Goal: Task Accomplishment & Management: Complete application form

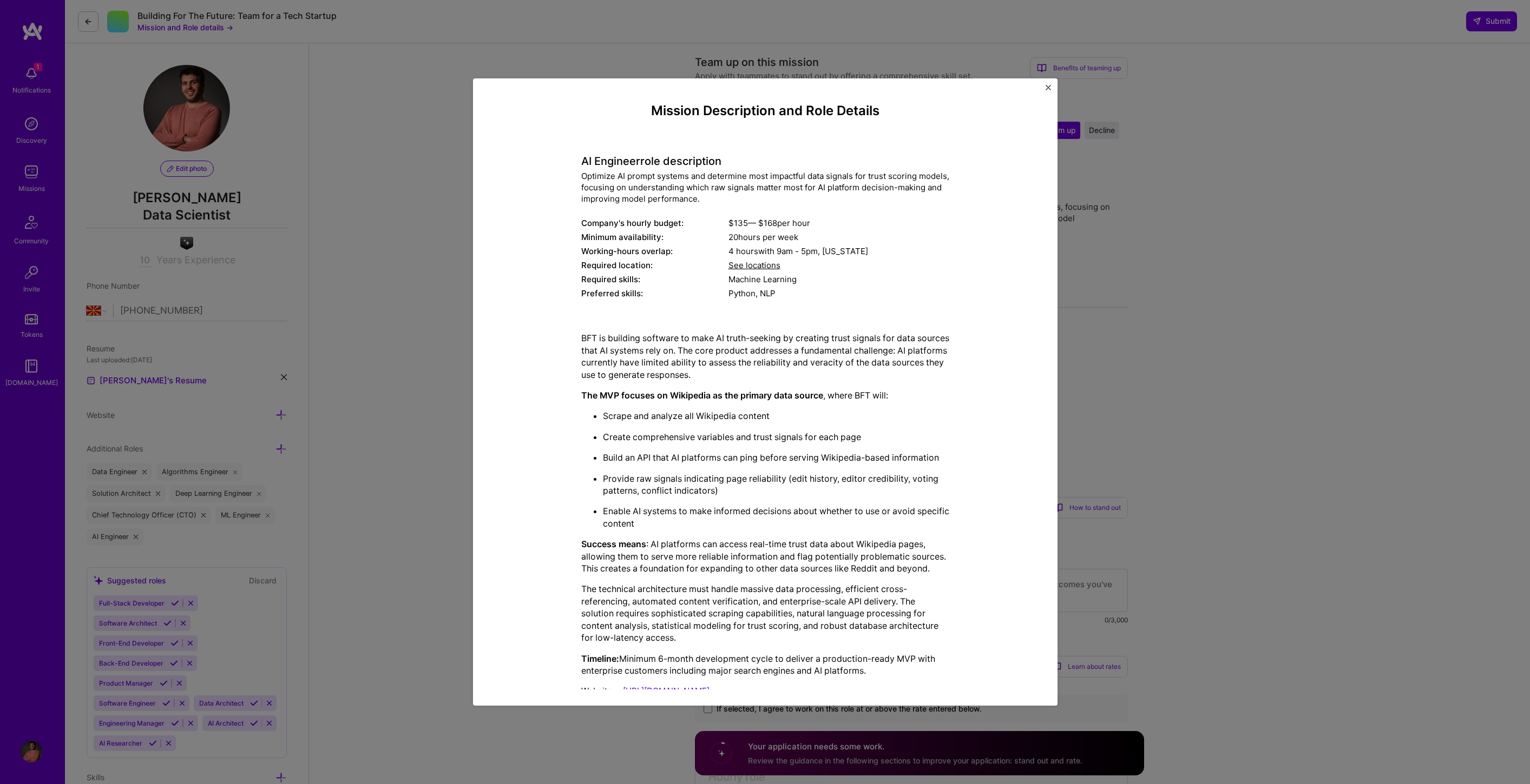
select select "MK"
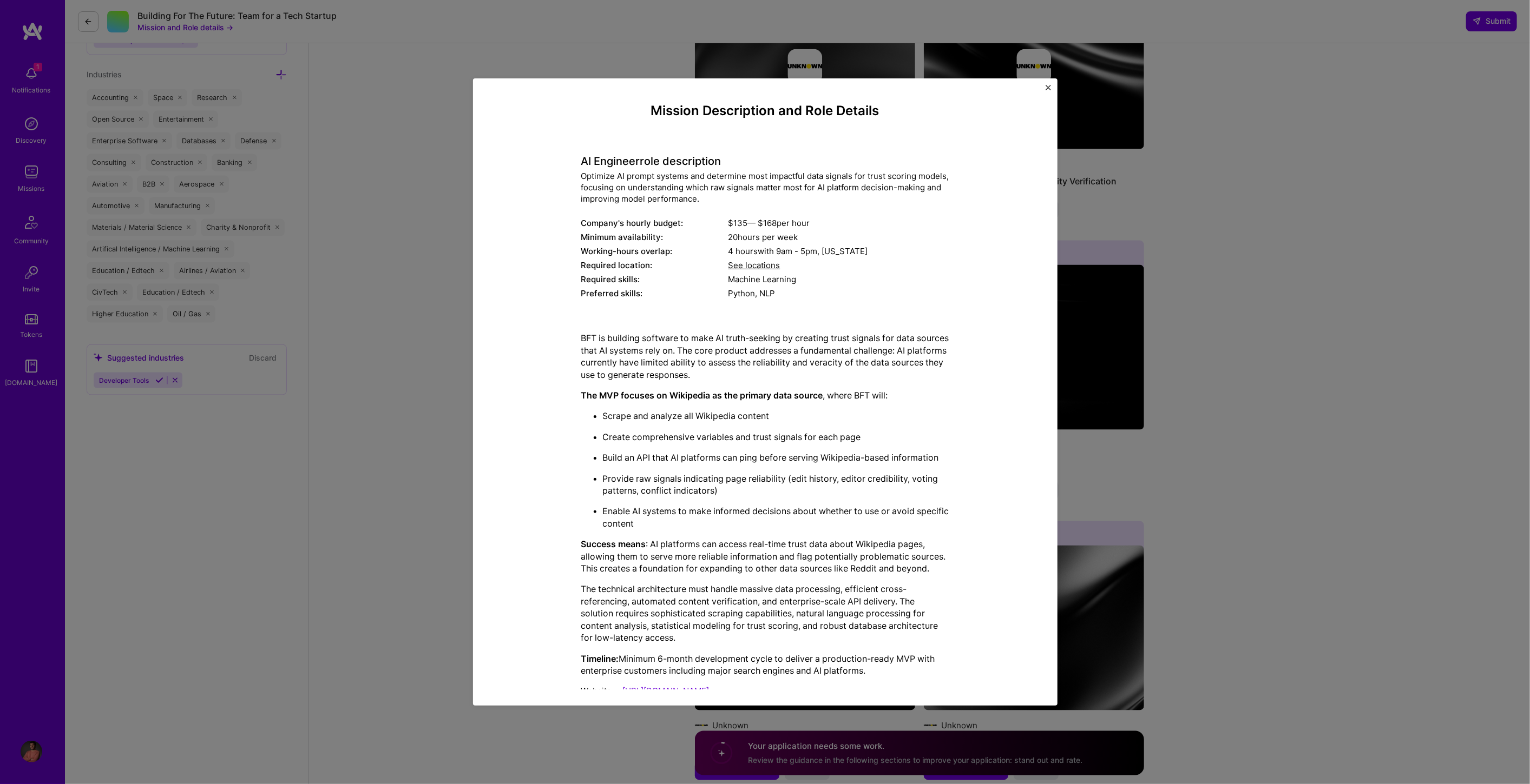
scroll to position [22, 0]
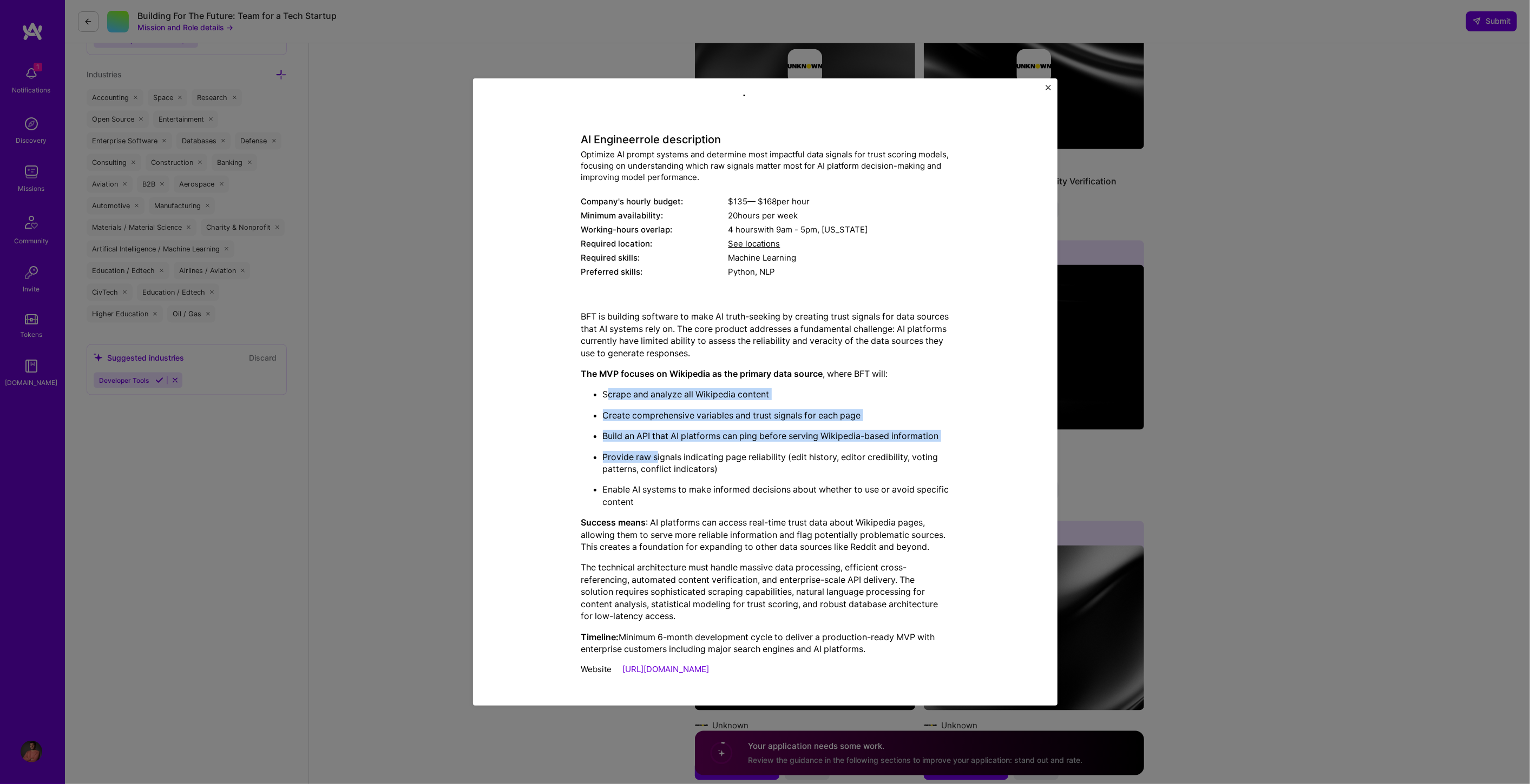
drag, startPoint x: 608, startPoint y: 394, endPoint x: 652, endPoint y: 451, distance: 72.0
click at [652, 451] on ul "Scrape and analyze all Wikipedia content Create comprehensive variables and tru…" at bounding box center [765, 448] width 368 height 119
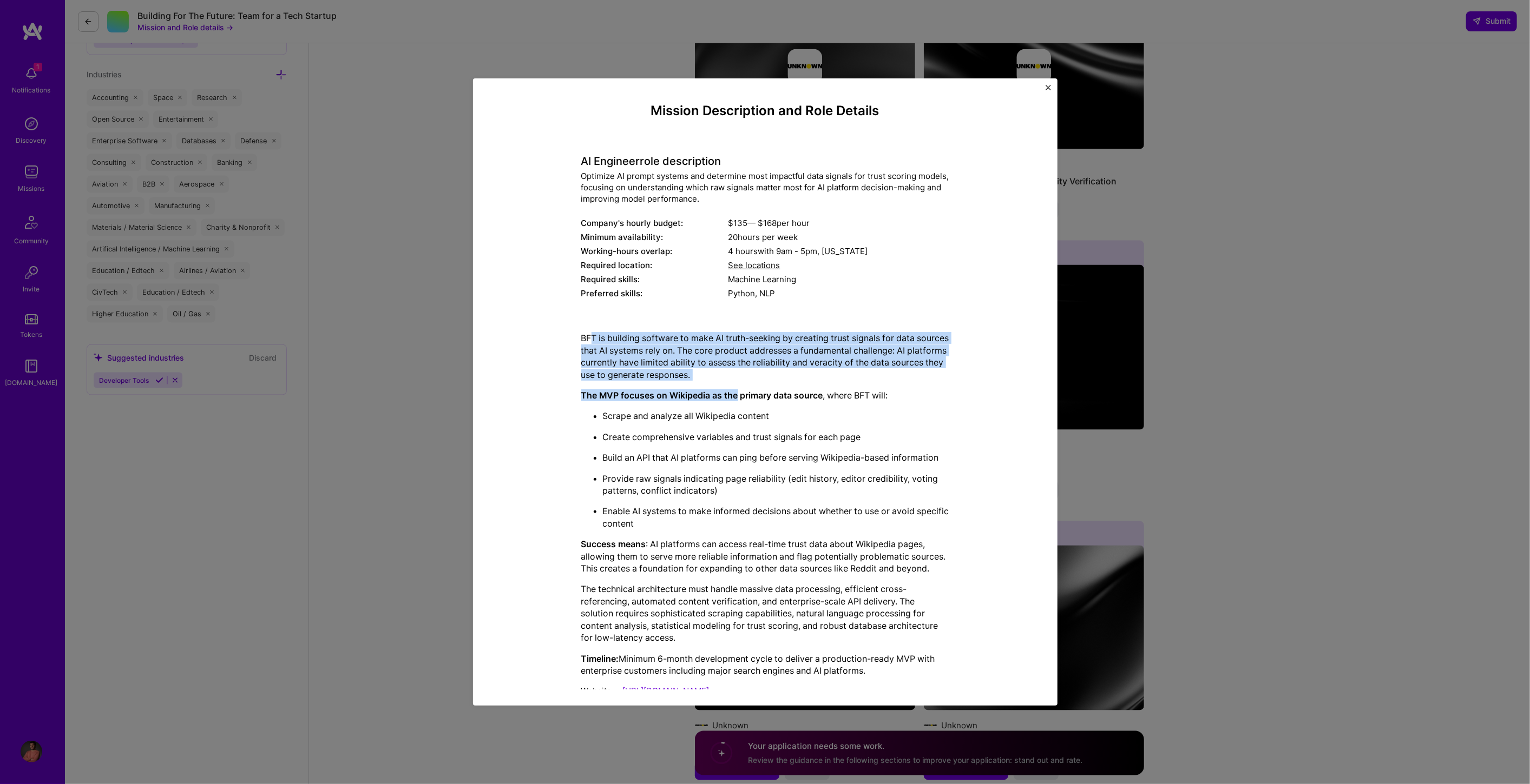
drag, startPoint x: 584, startPoint y: 337, endPoint x: 736, endPoint y: 398, distance: 163.8
click at [734, 398] on div "BFT is building software to make AI truth-seeking by creating trust signals for…" at bounding box center [765, 504] width 368 height 345
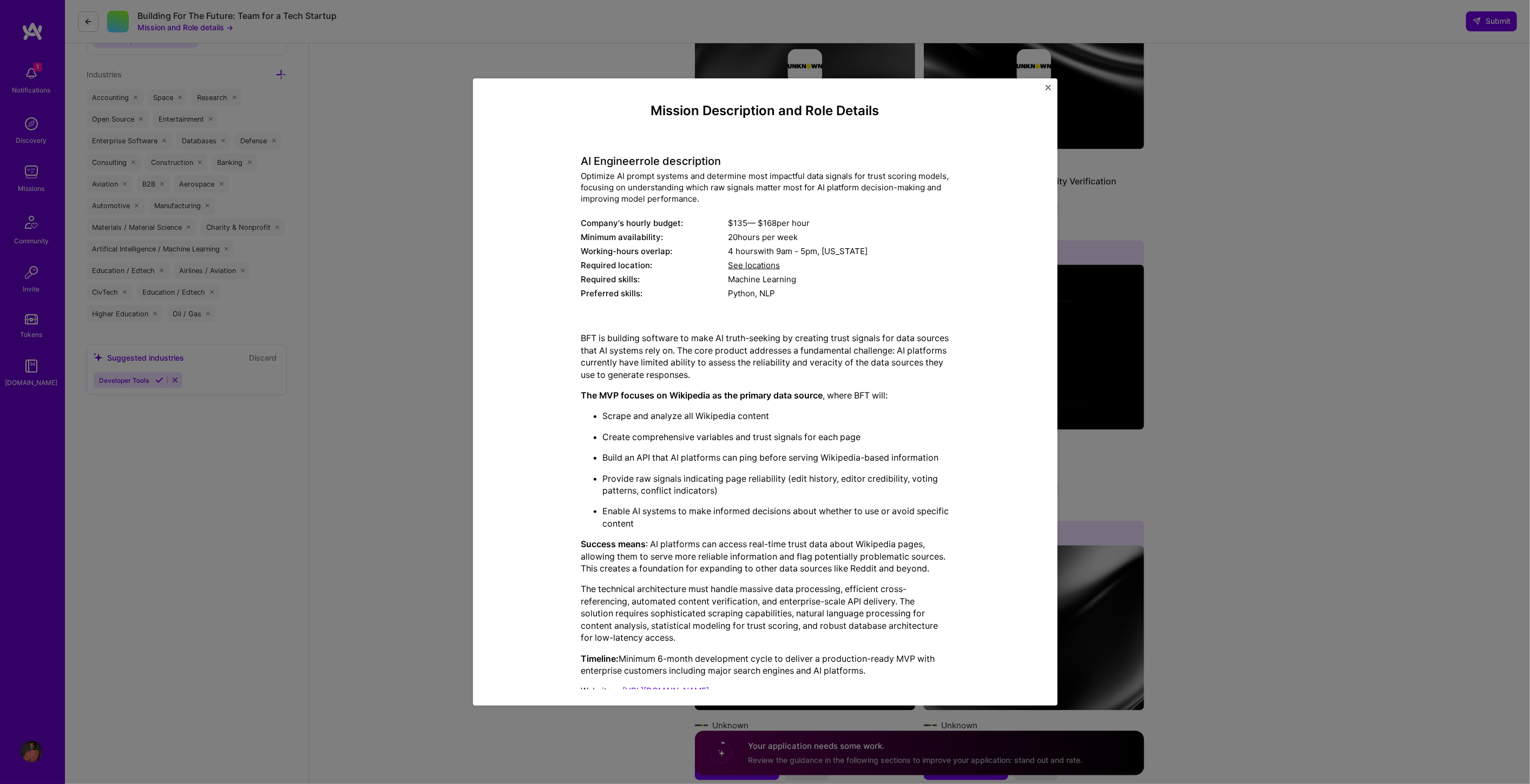
click at [1052, 85] on div "Mission Description and Role Details AI Engineer role description Optimize AI p…" at bounding box center [765, 392] width 584 height 628
click at [1048, 89] on img "Close" at bounding box center [1048, 87] width 5 height 5
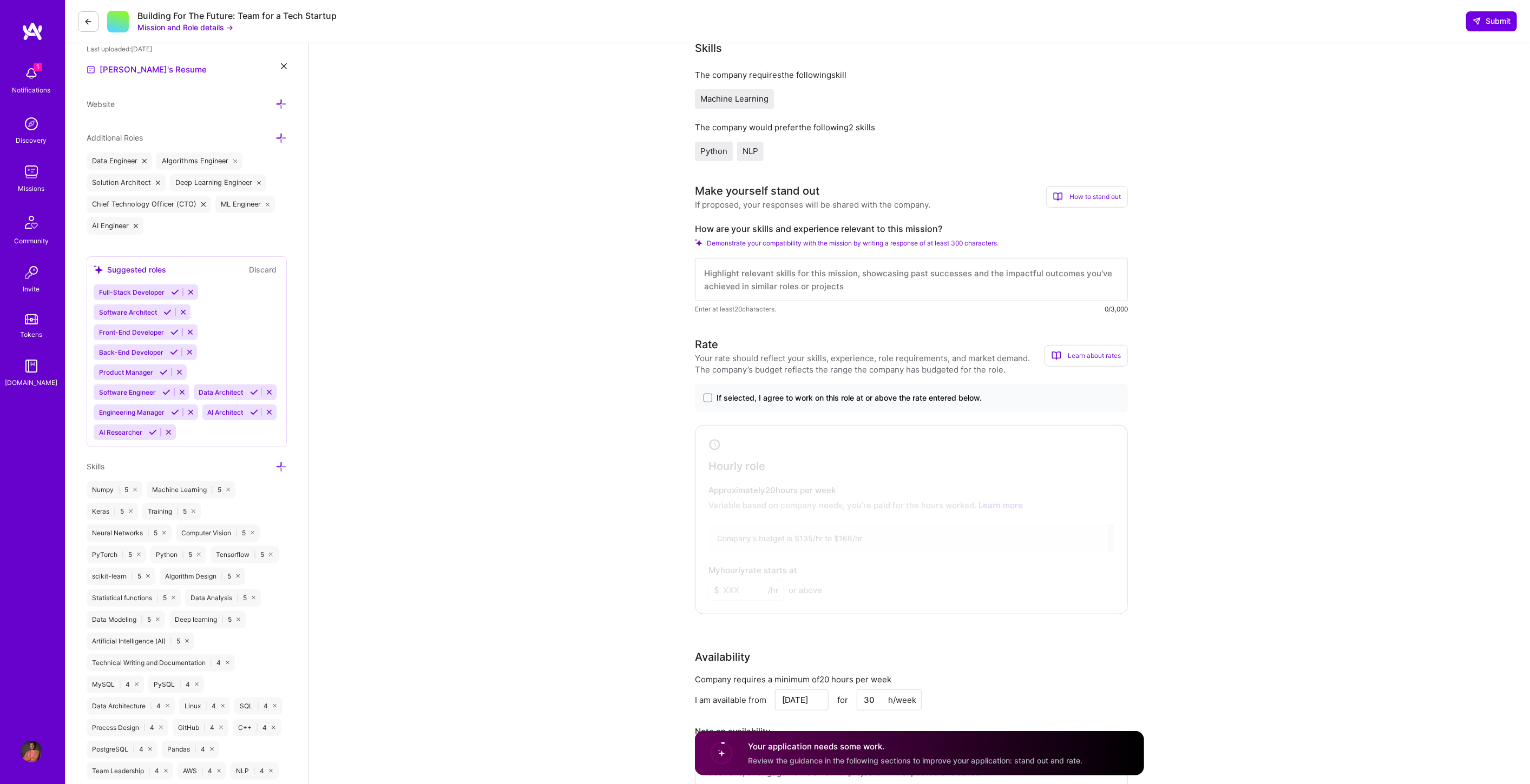
scroll to position [297, 0]
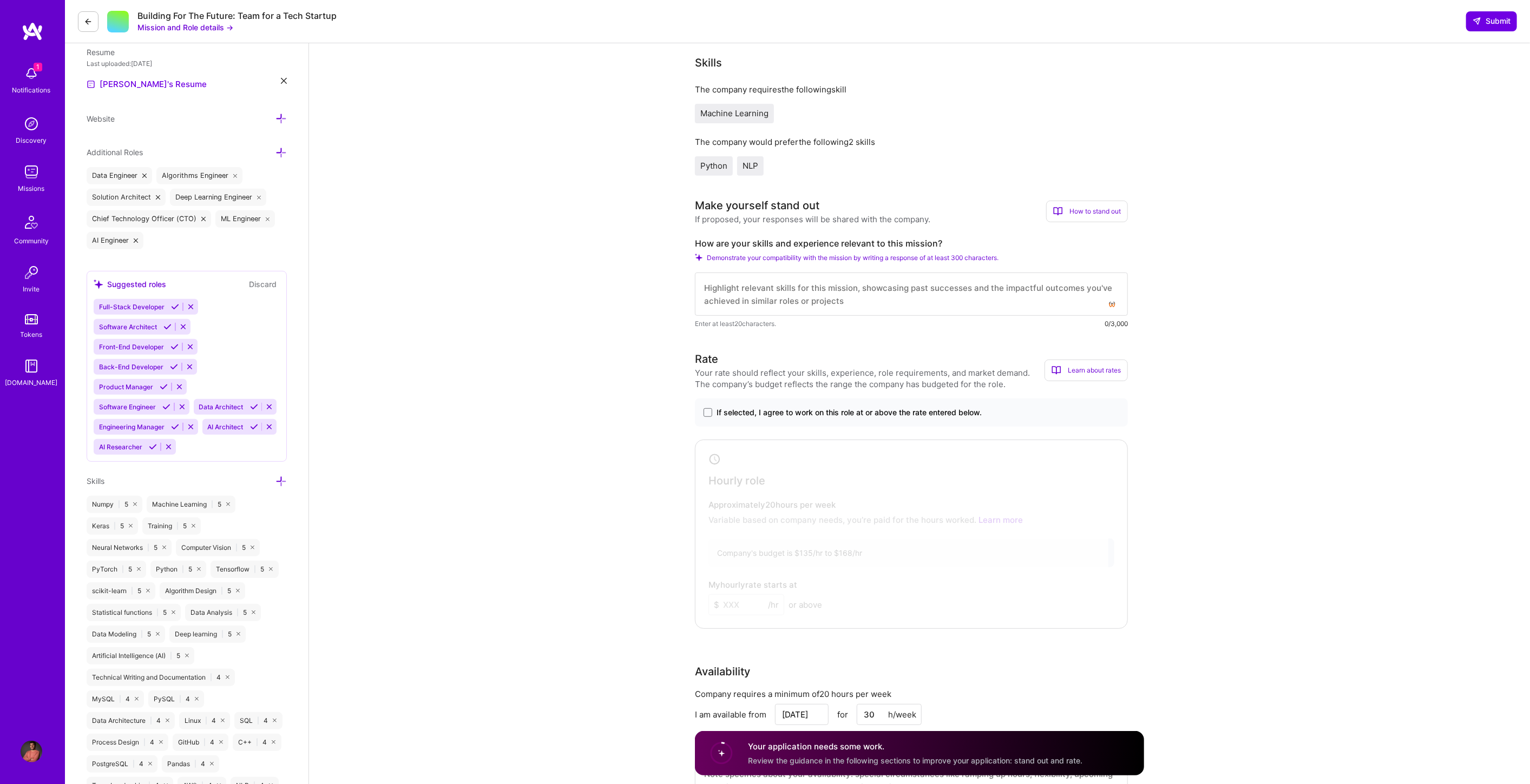
click at [742, 292] on textarea at bounding box center [911, 294] width 433 height 43
click at [1054, 204] on div "How to stand out" at bounding box center [1086, 212] width 82 height 22
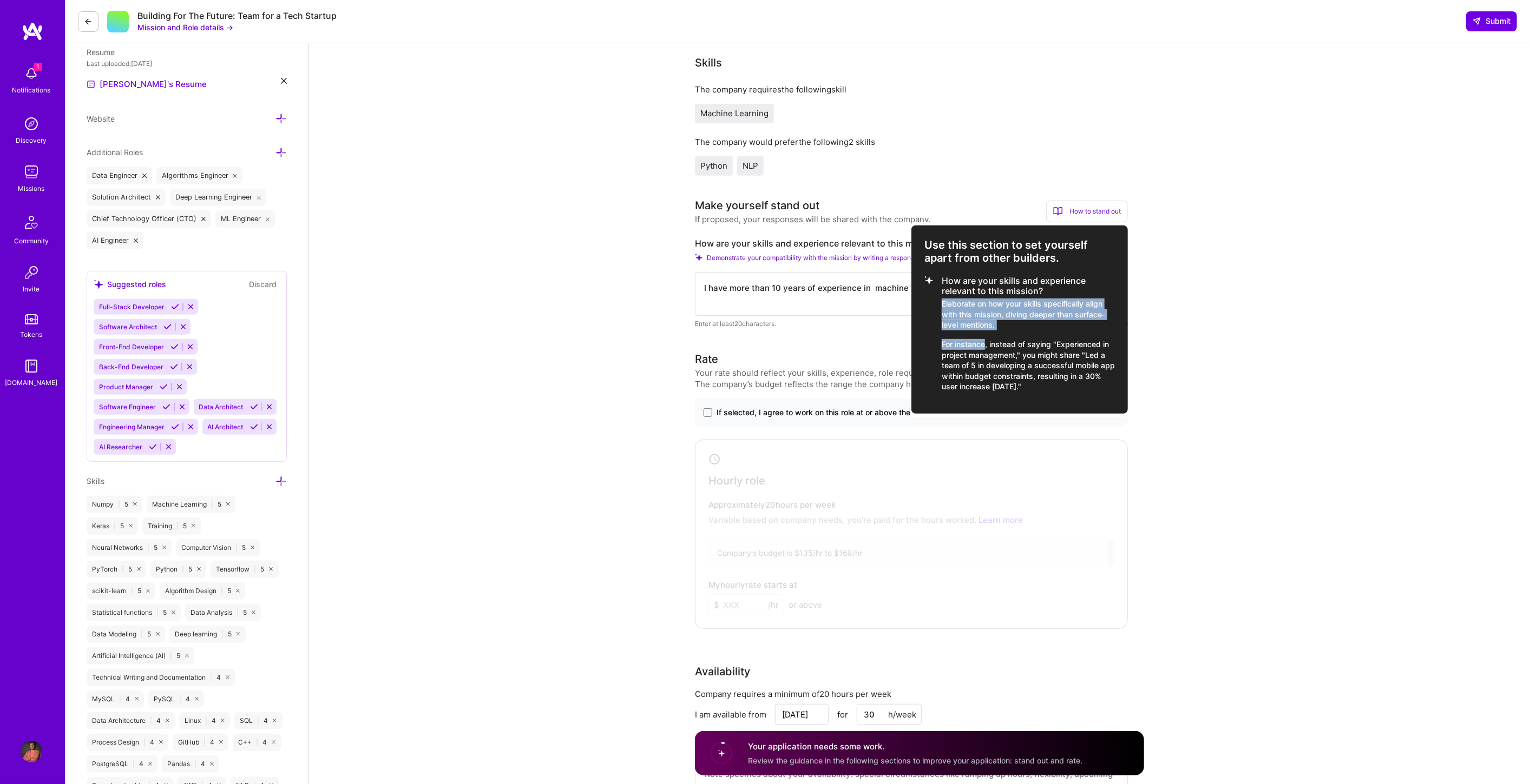
drag, startPoint x: 940, startPoint y: 304, endPoint x: 986, endPoint y: 331, distance: 53.3
click at [986, 331] on li "How are your skills and experience relevant to this mission? Elaborate on how y…" at bounding box center [1019, 334] width 191 height 116
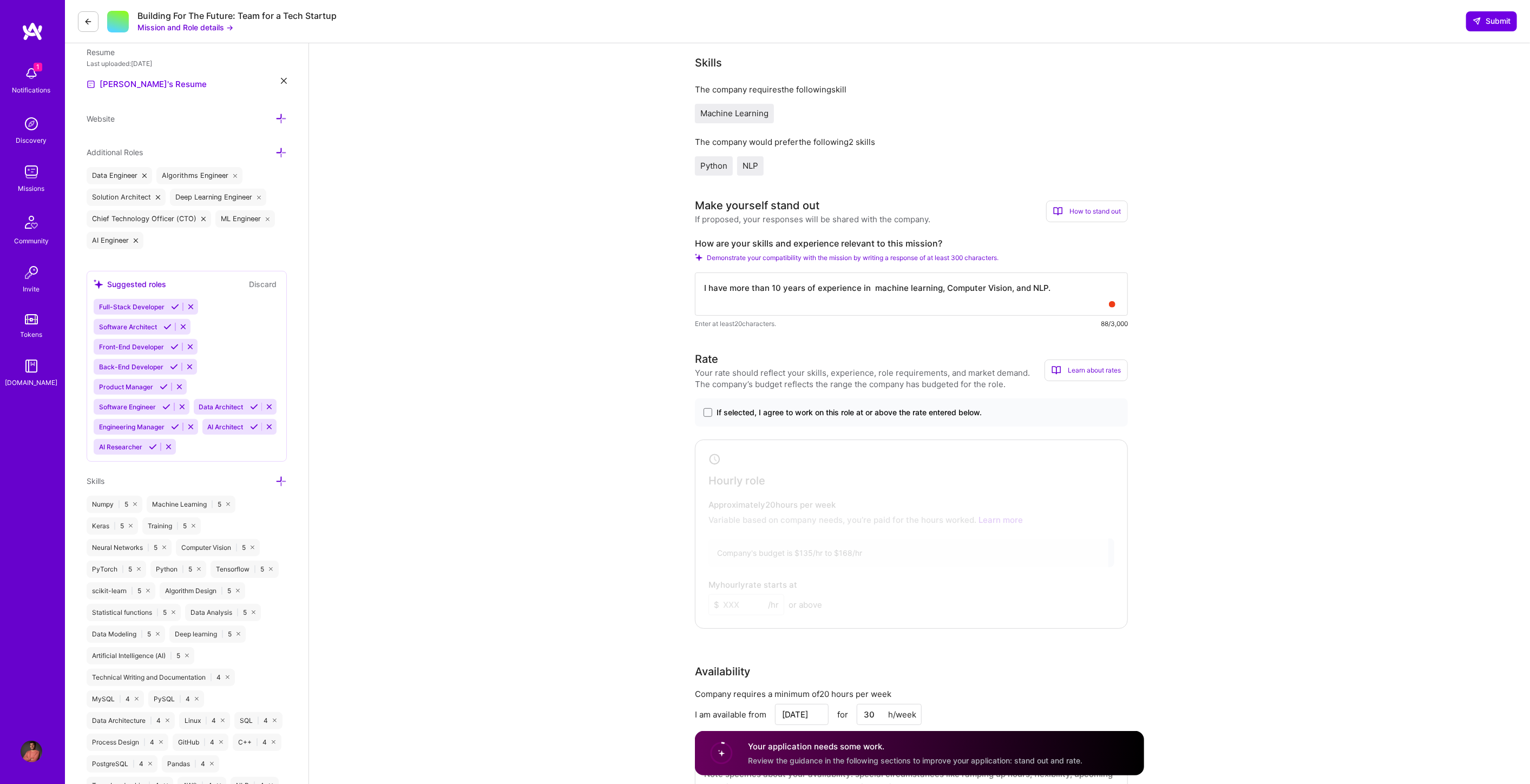
click at [1053, 290] on textarea "I have more than 10 years of experience in machine learning, Computer Vision, a…" at bounding box center [911, 294] width 433 height 43
click at [732, 294] on textarea "I have more than 10 years of experience in machine learning, Computer Vision, a…" at bounding box center [911, 294] width 433 height 43
paste textarea "combine a strong background in mathematics (Magna Cum Laude PhD in Computer Sci…"
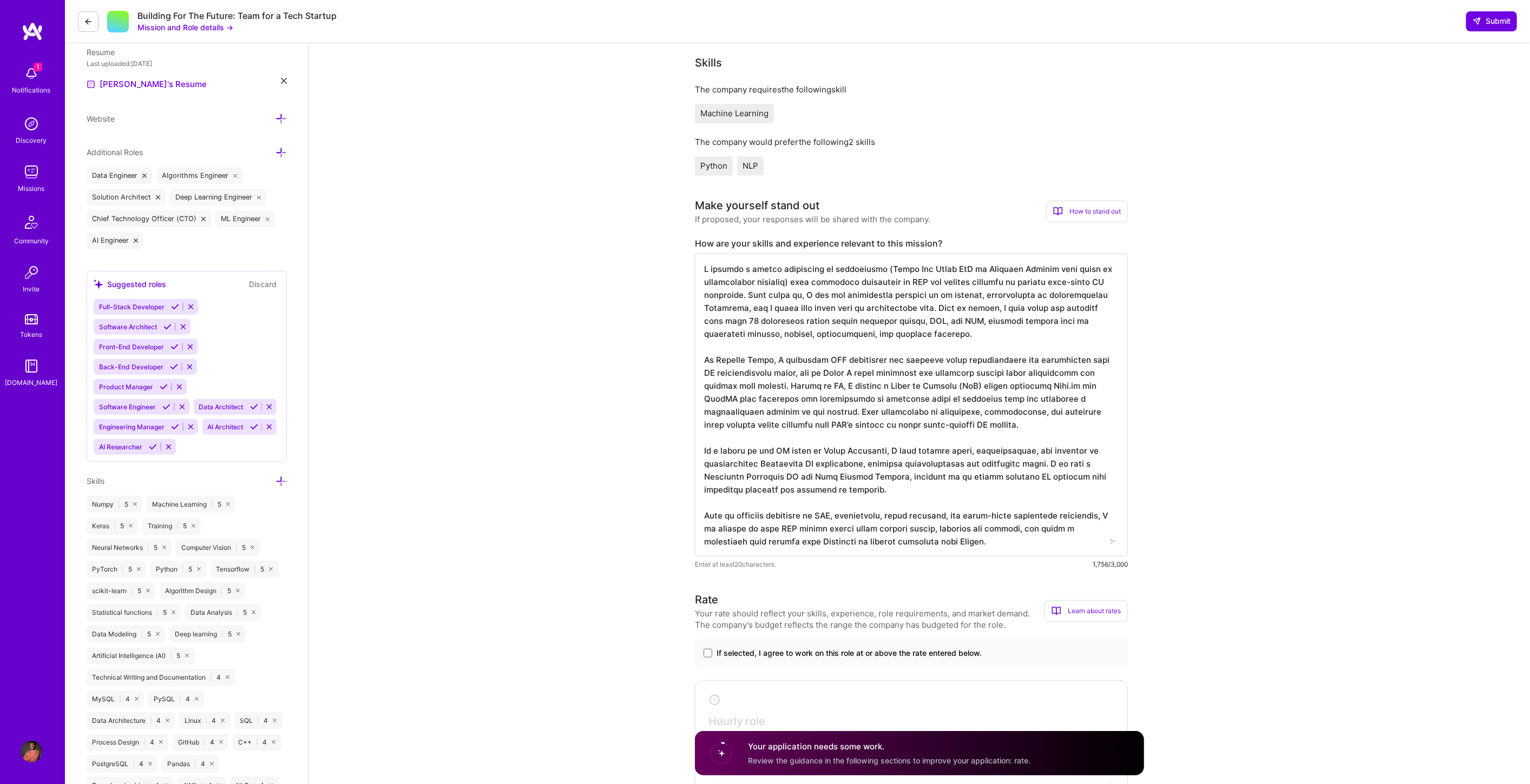
drag, startPoint x: 804, startPoint y: 295, endPoint x: 773, endPoint y: 297, distance: 31.1
click at [773, 297] on textarea at bounding box center [911, 405] width 433 height 303
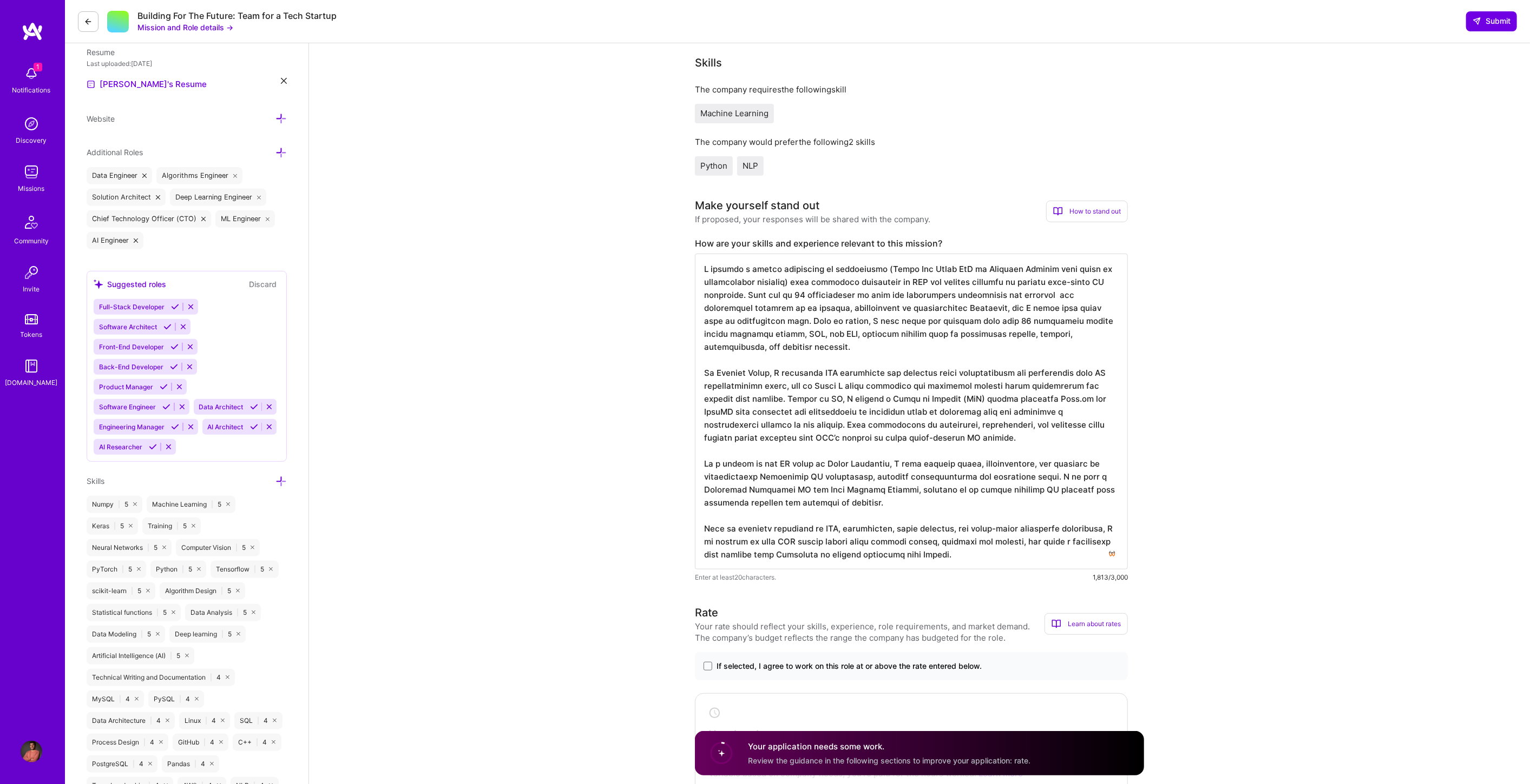
click at [848, 460] on textarea at bounding box center [911, 411] width 433 height 316
click at [868, 358] on textarea at bounding box center [911, 411] width 433 height 316
paste textarea "a focus on mathematical modeling) with extensive experience in NLP and machine …"
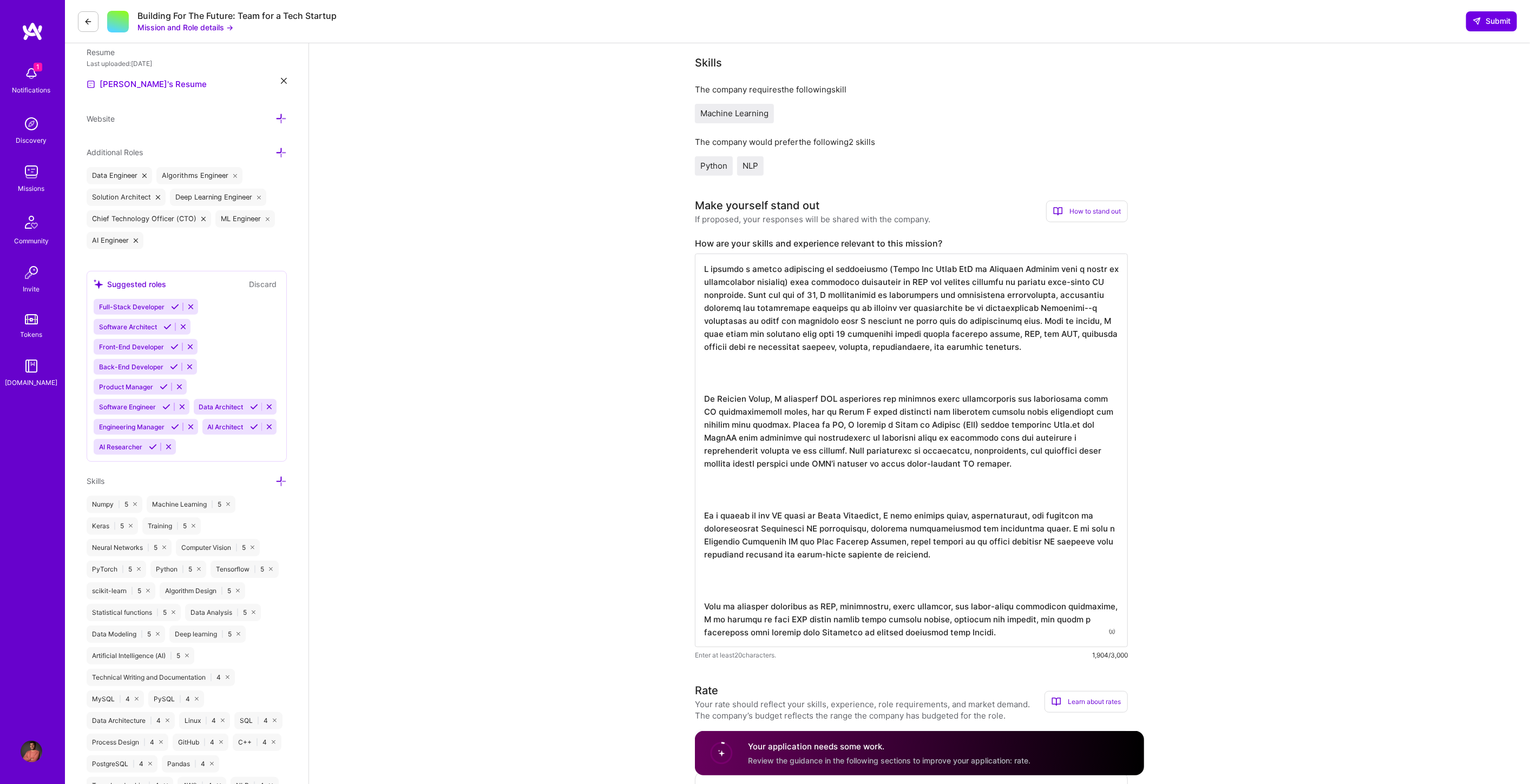
click at [720, 366] on textarea at bounding box center [911, 450] width 433 height 394
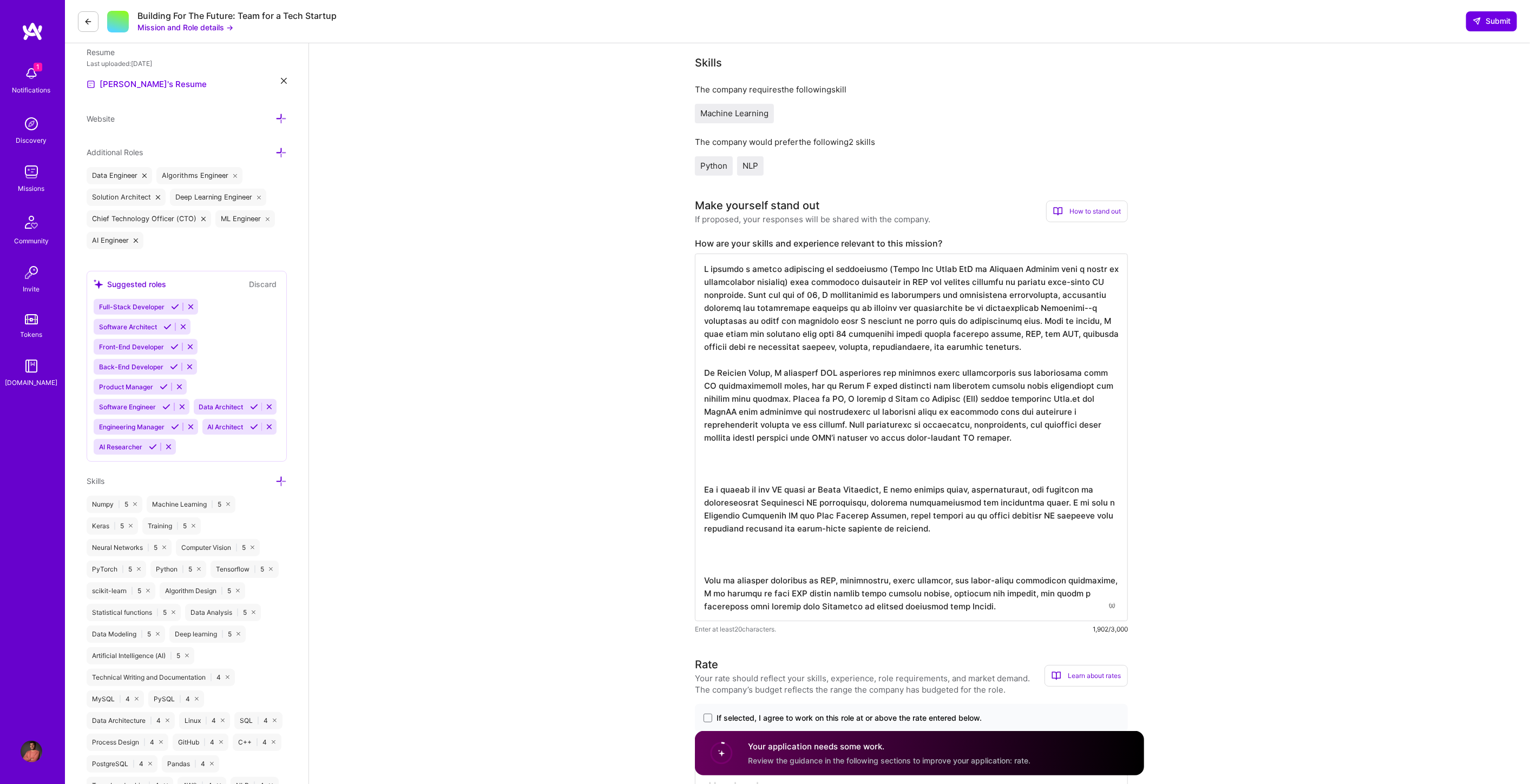
click at [714, 458] on textarea at bounding box center [911, 437] width 433 height 368
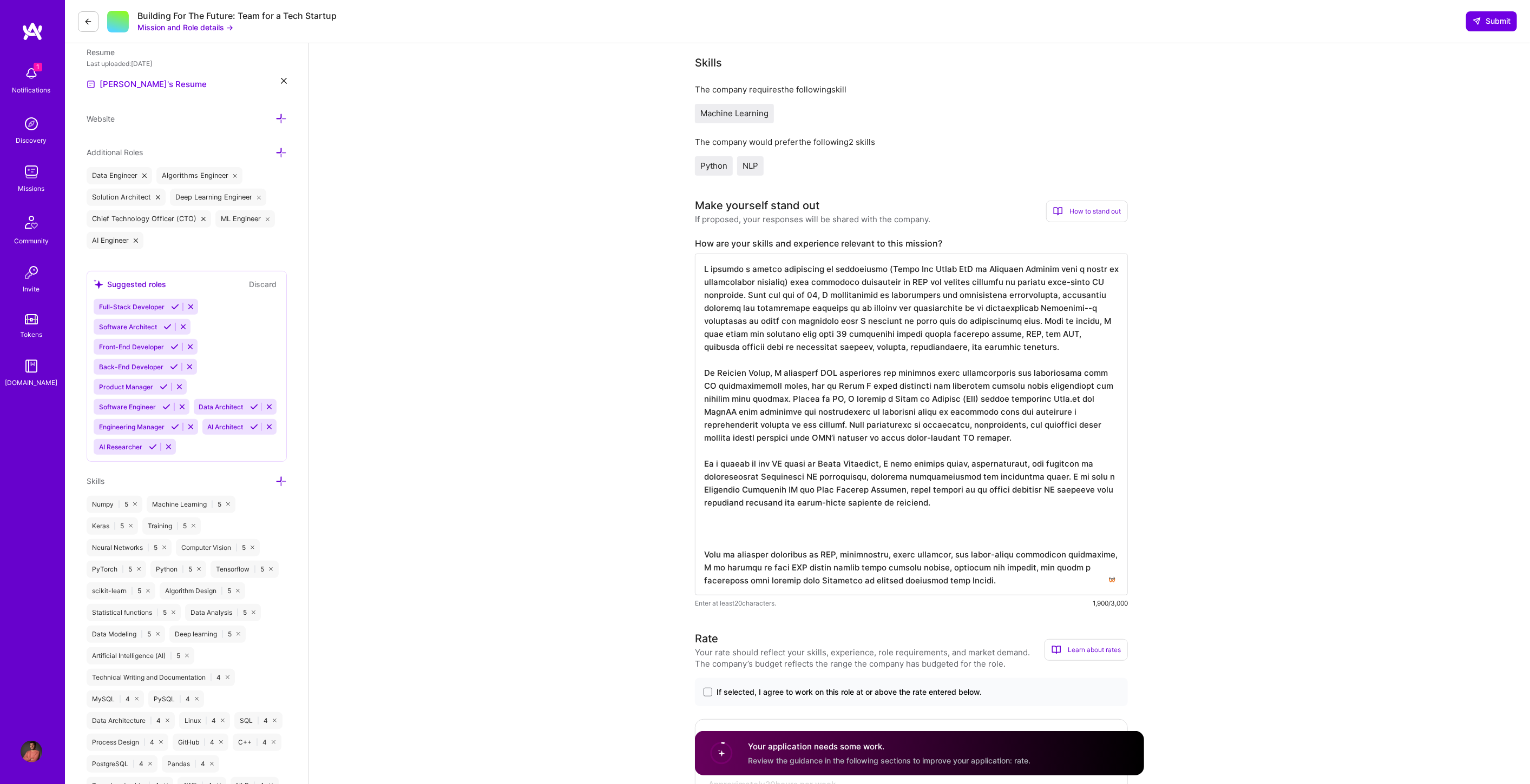
click at [711, 450] on textarea at bounding box center [911, 425] width 433 height 342
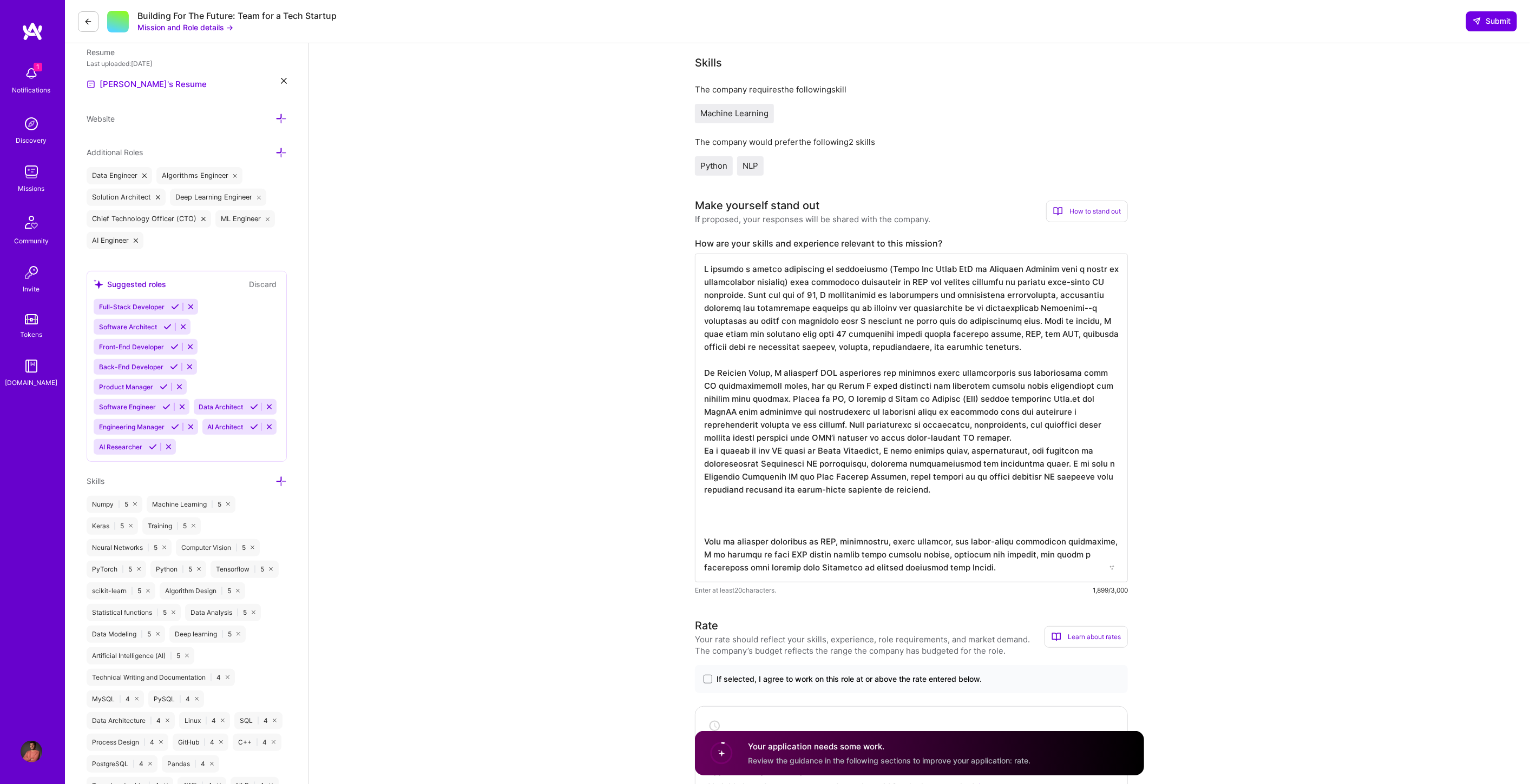
click at [706, 359] on textarea at bounding box center [911, 418] width 433 height 329
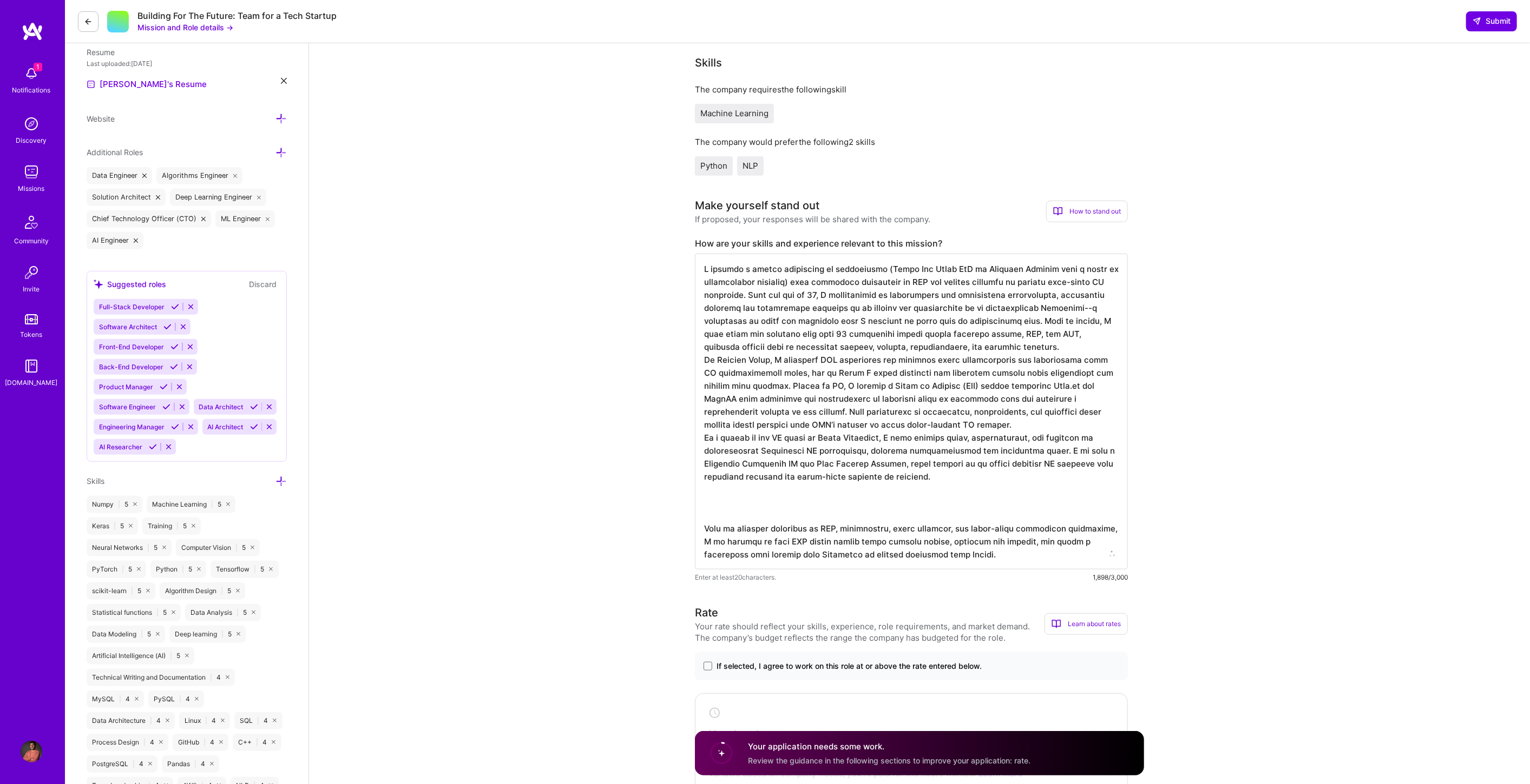
click at [717, 490] on textarea at bounding box center [911, 411] width 433 height 316
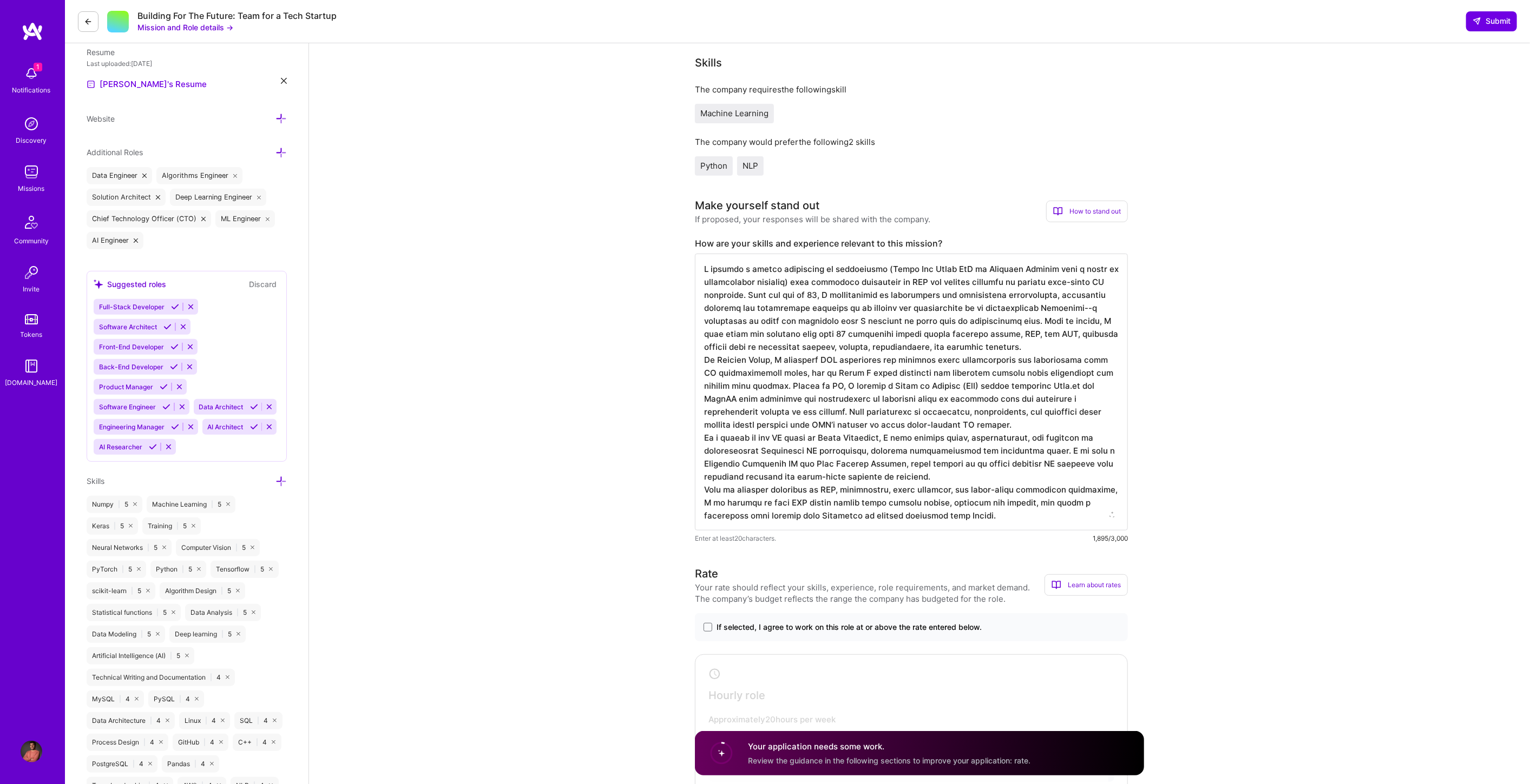
type textarea "I combine a strong background in mathematics (Magna Cum Laude PhD in Computer S…"
click at [724, 622] on span "If selected, I agree to work on this role at or above the rate entered below." at bounding box center [849, 628] width 265 height 11
click at [0, 0] on input "If selected, I agree to work on this role at or above the rate entered below." at bounding box center [0, 0] width 0 height 0
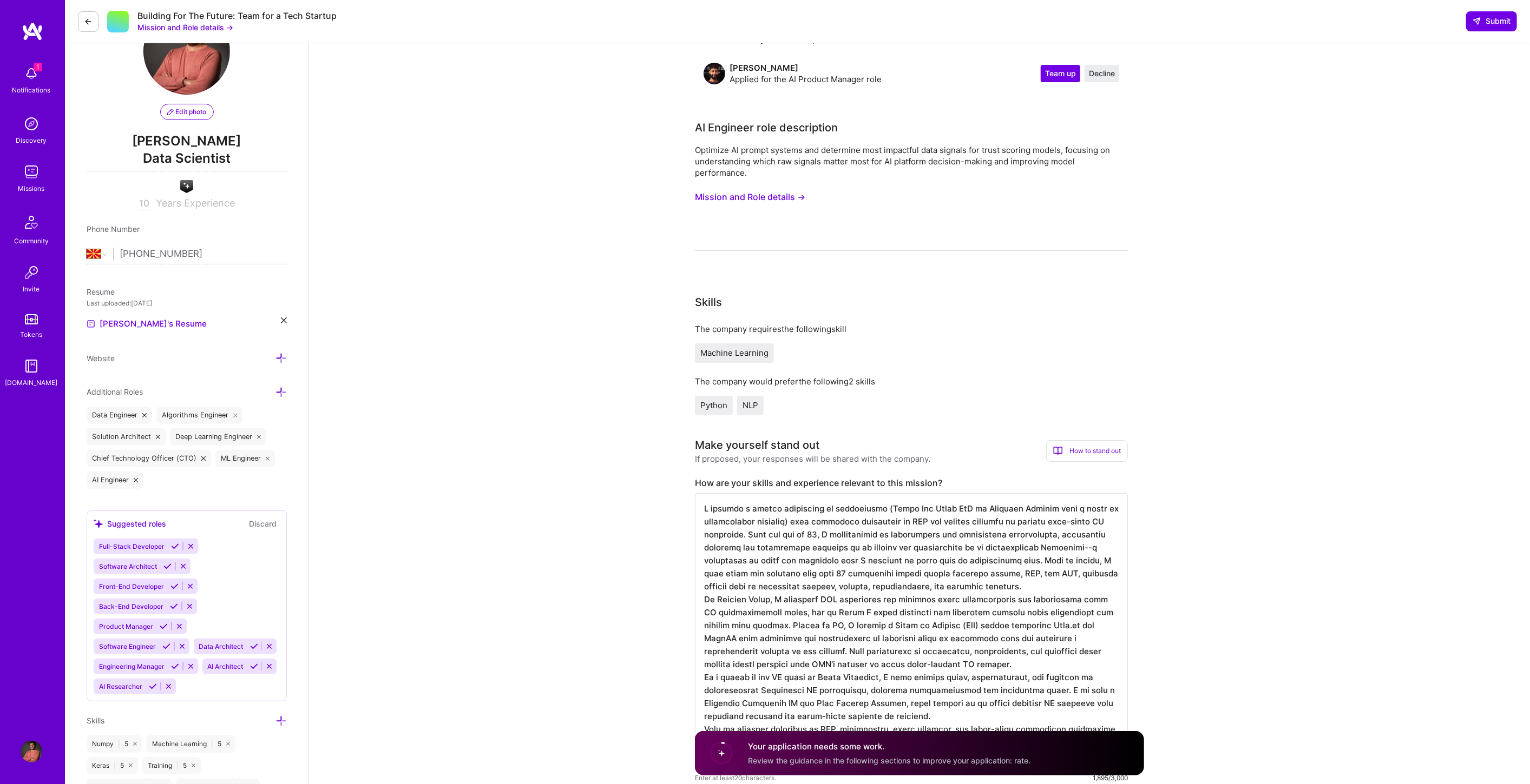
scroll to position [0, 0]
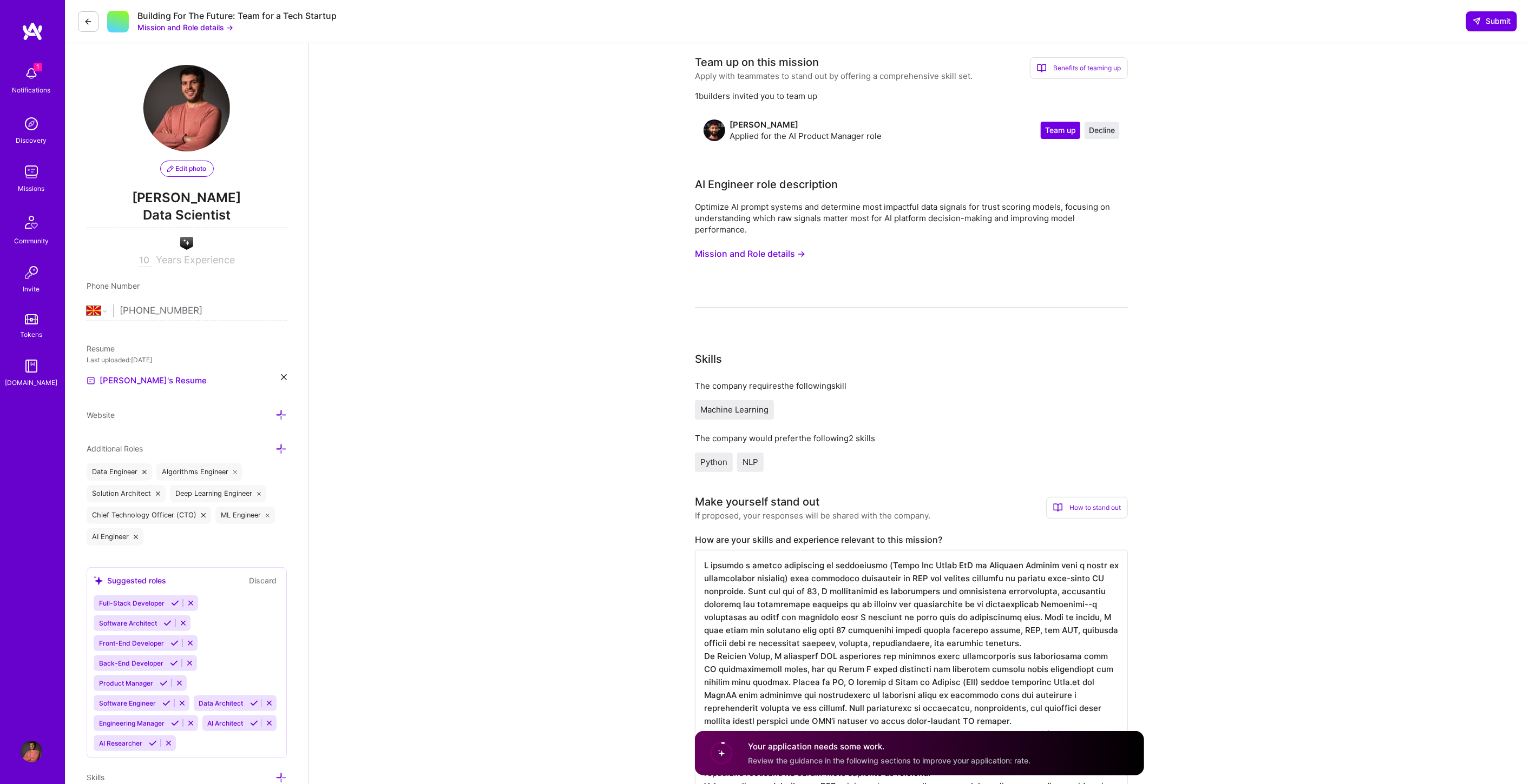
click at [194, 30] on button "Mission and Role details →" at bounding box center [185, 27] width 96 height 11
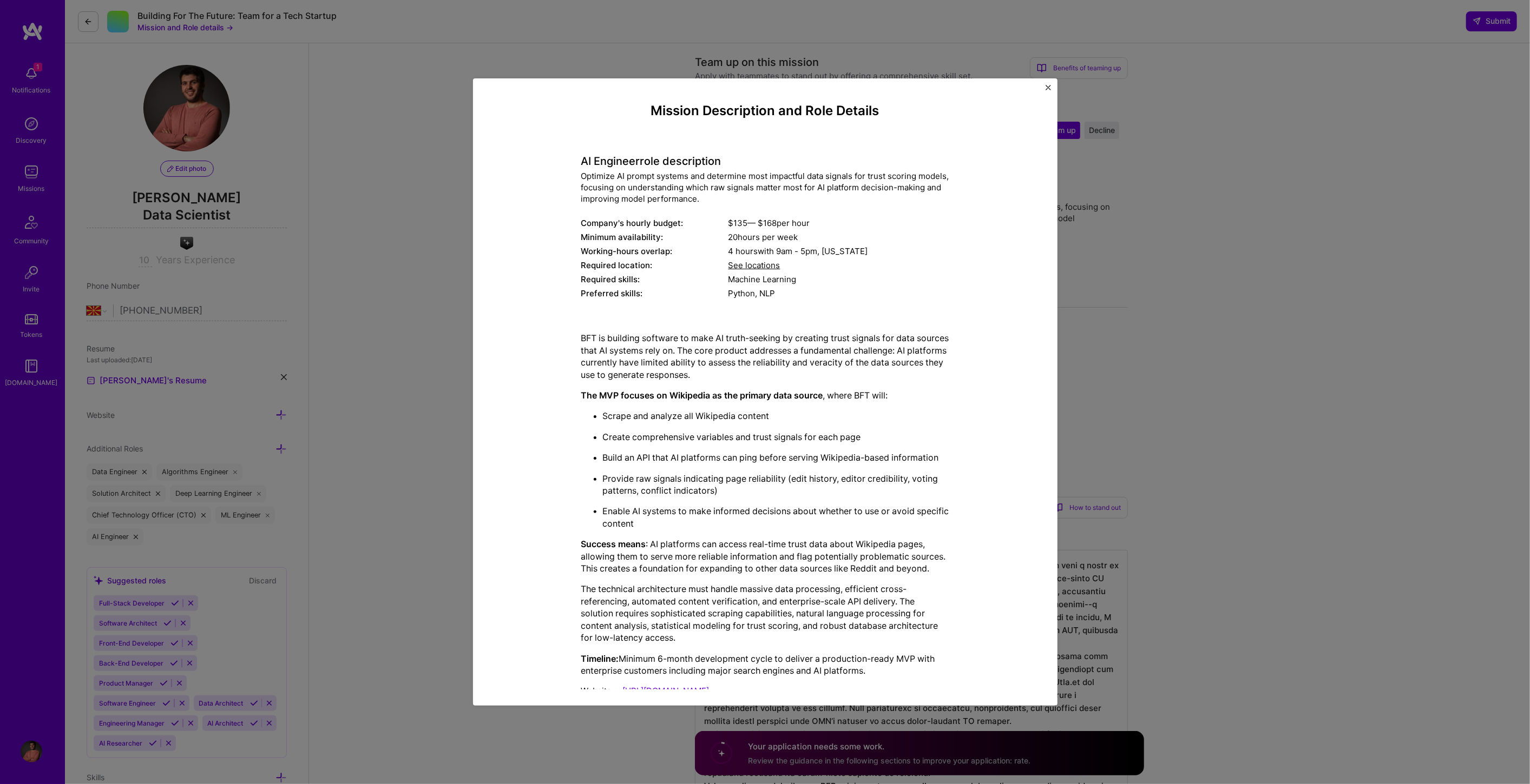
click at [1227, 481] on div "Mission Description and Role Details AI Engineer role description Optimize AI p…" at bounding box center [765, 392] width 1530 height 784
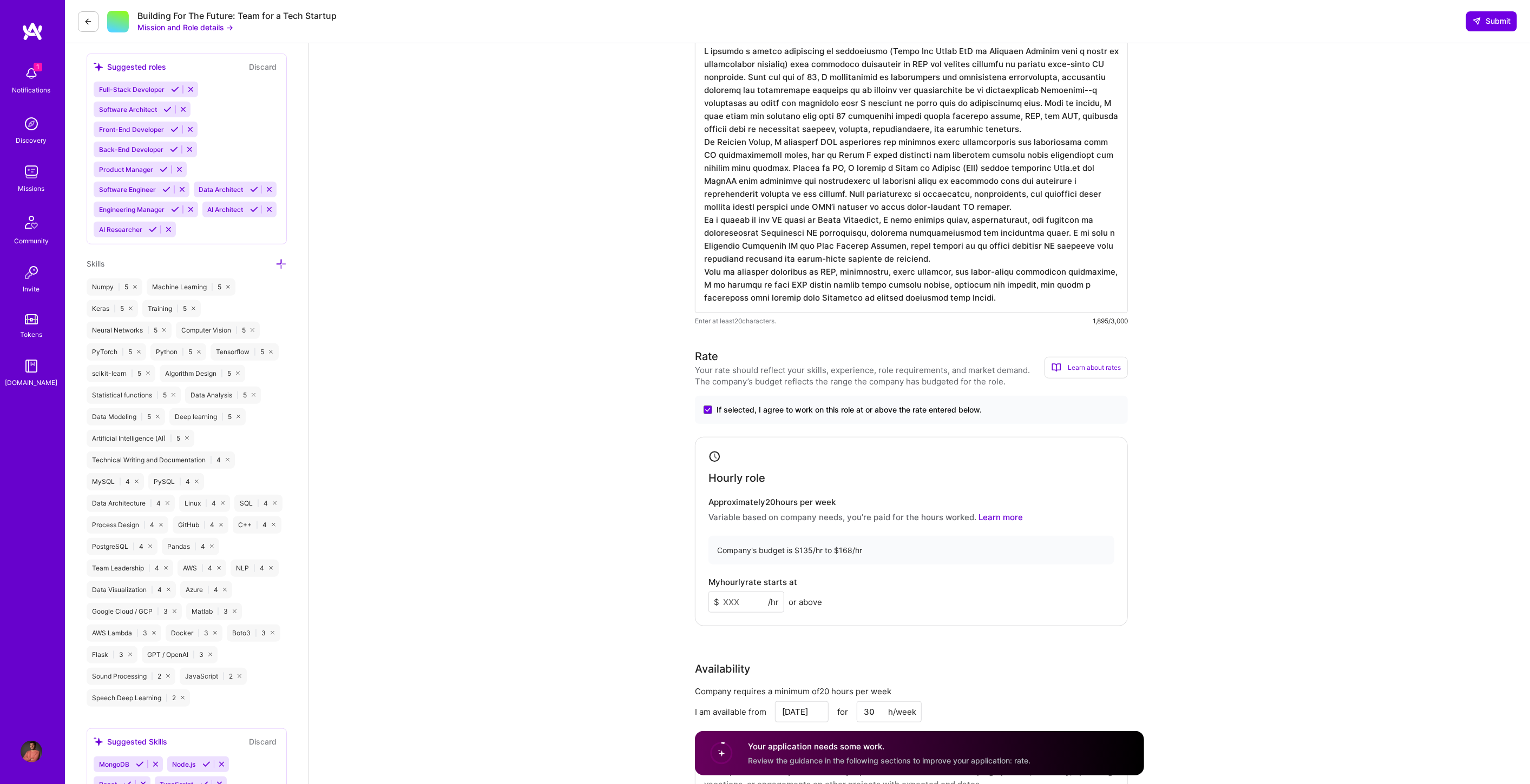
scroll to position [601, 0]
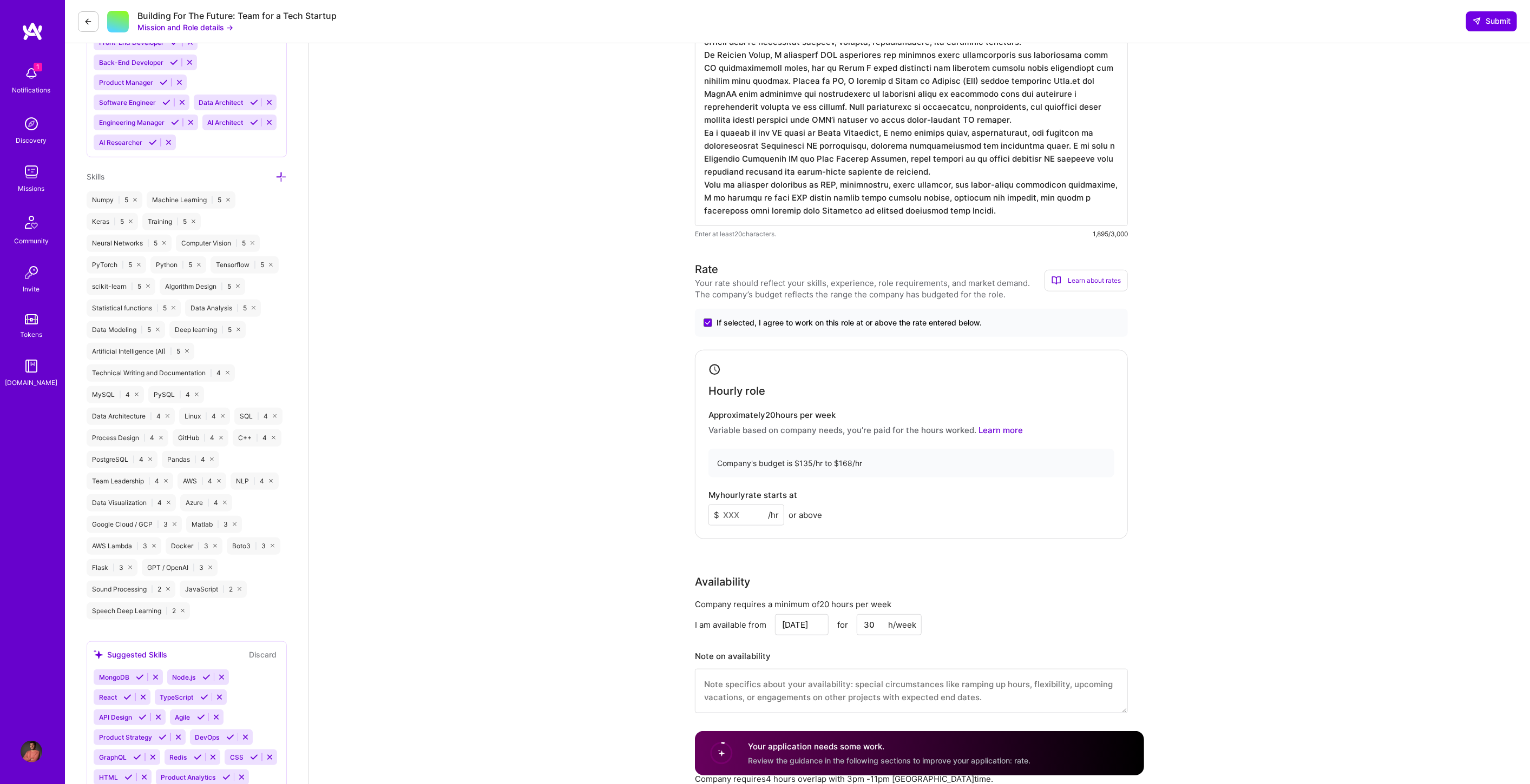
click at [731, 512] on input at bounding box center [746, 515] width 75 height 21
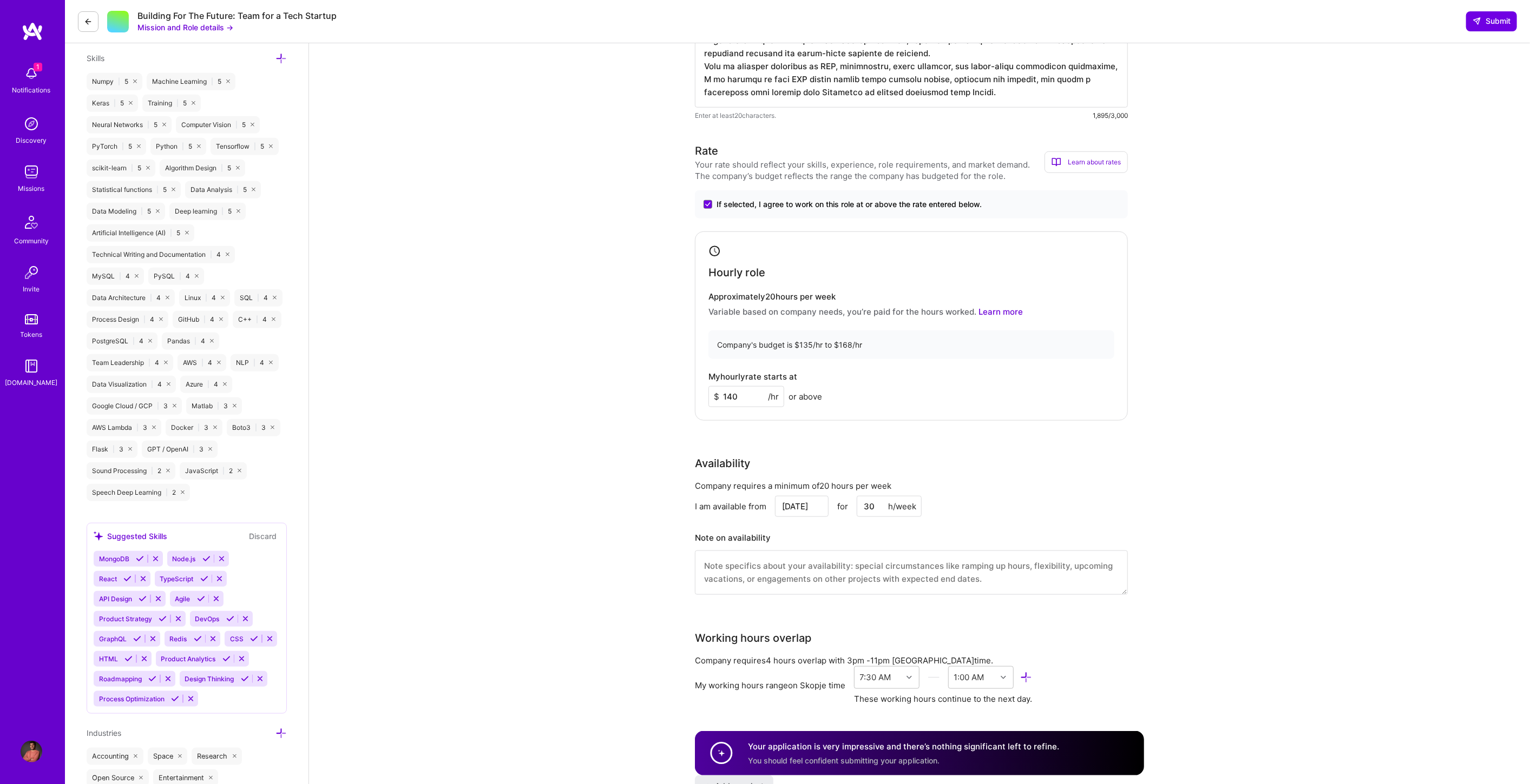
scroll to position [721, 0]
type input "140"
click at [757, 569] on textarea at bounding box center [911, 571] width 433 height 45
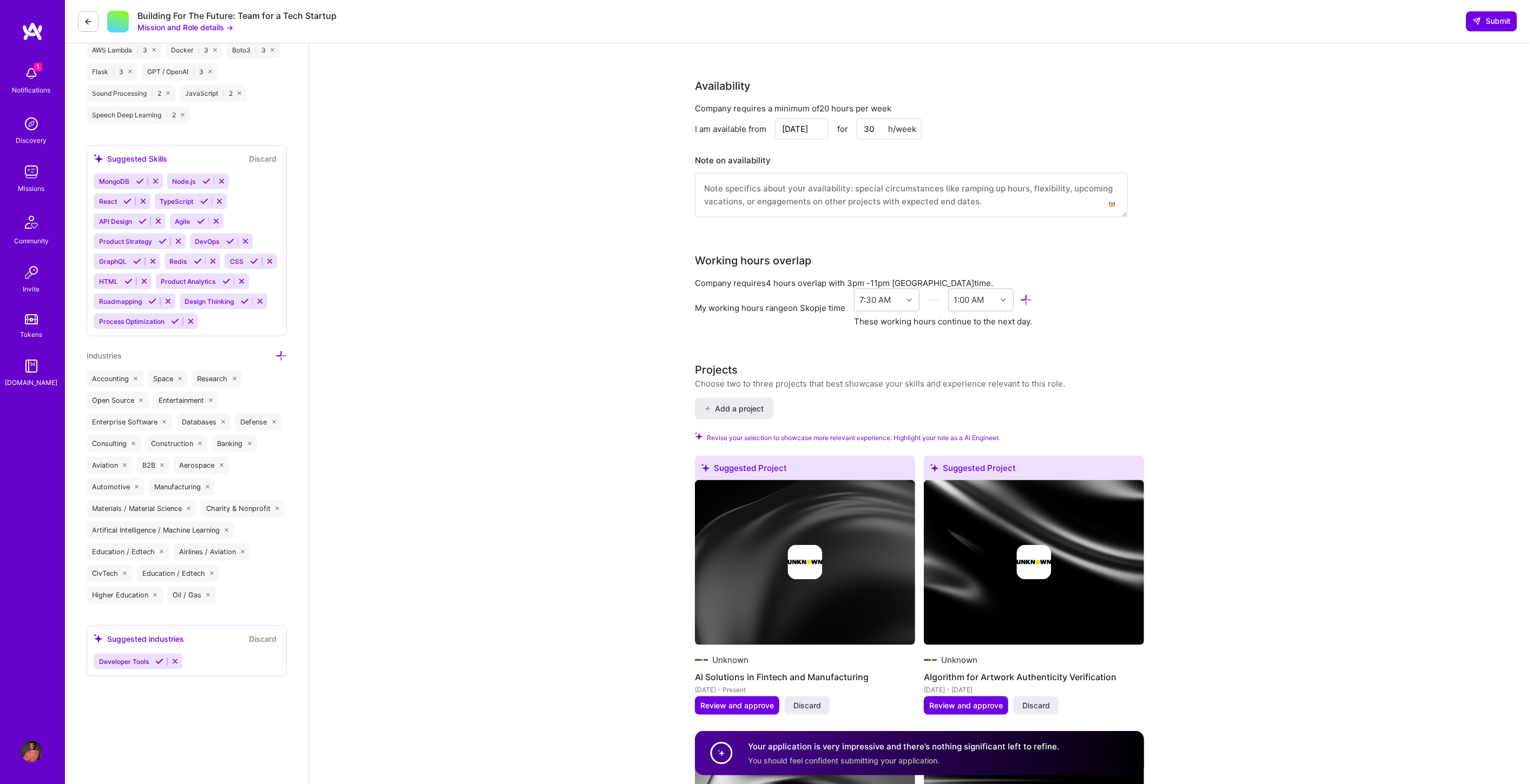
scroll to position [1082, 0]
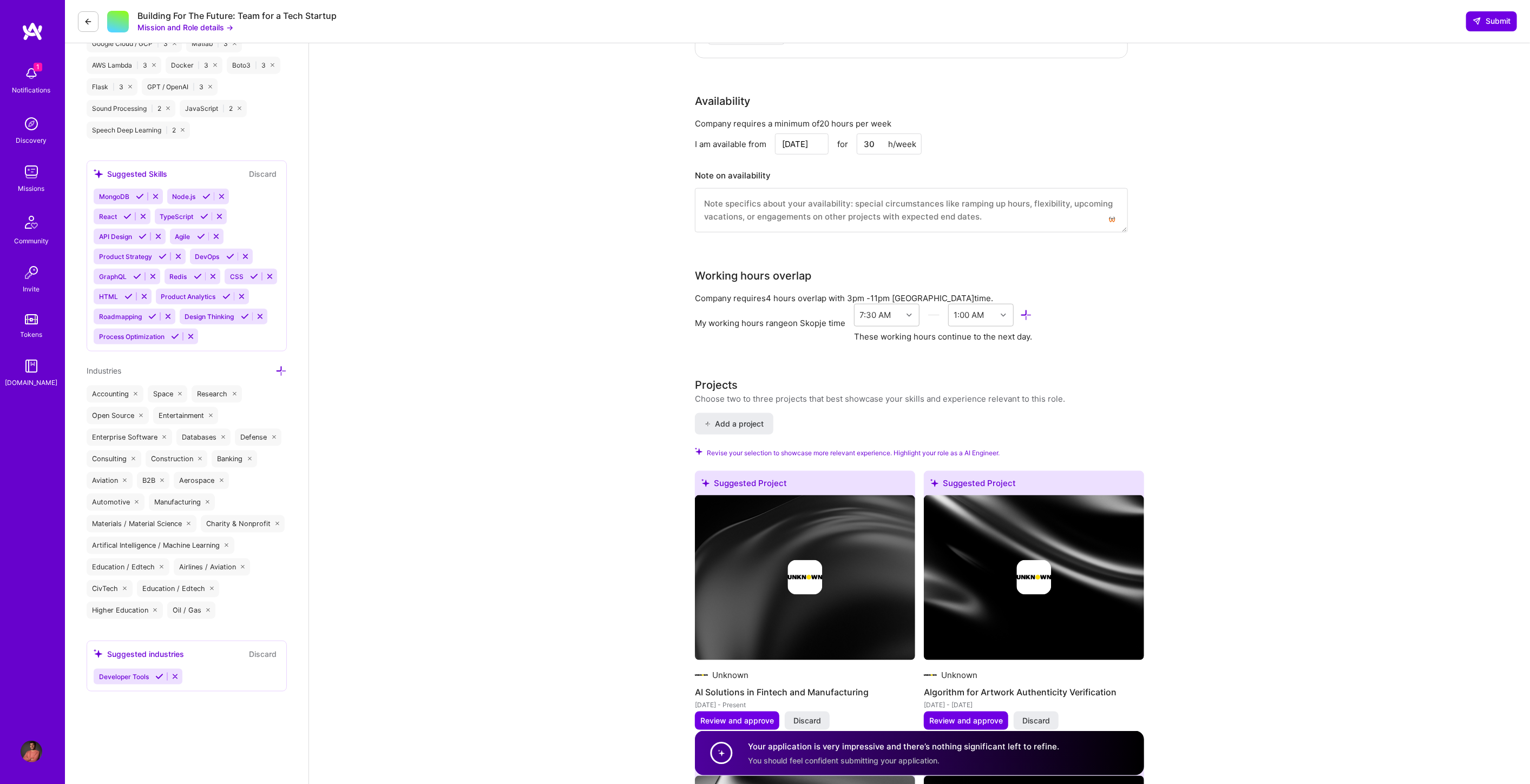
click at [868, 143] on input "30" at bounding box center [889, 144] width 65 height 21
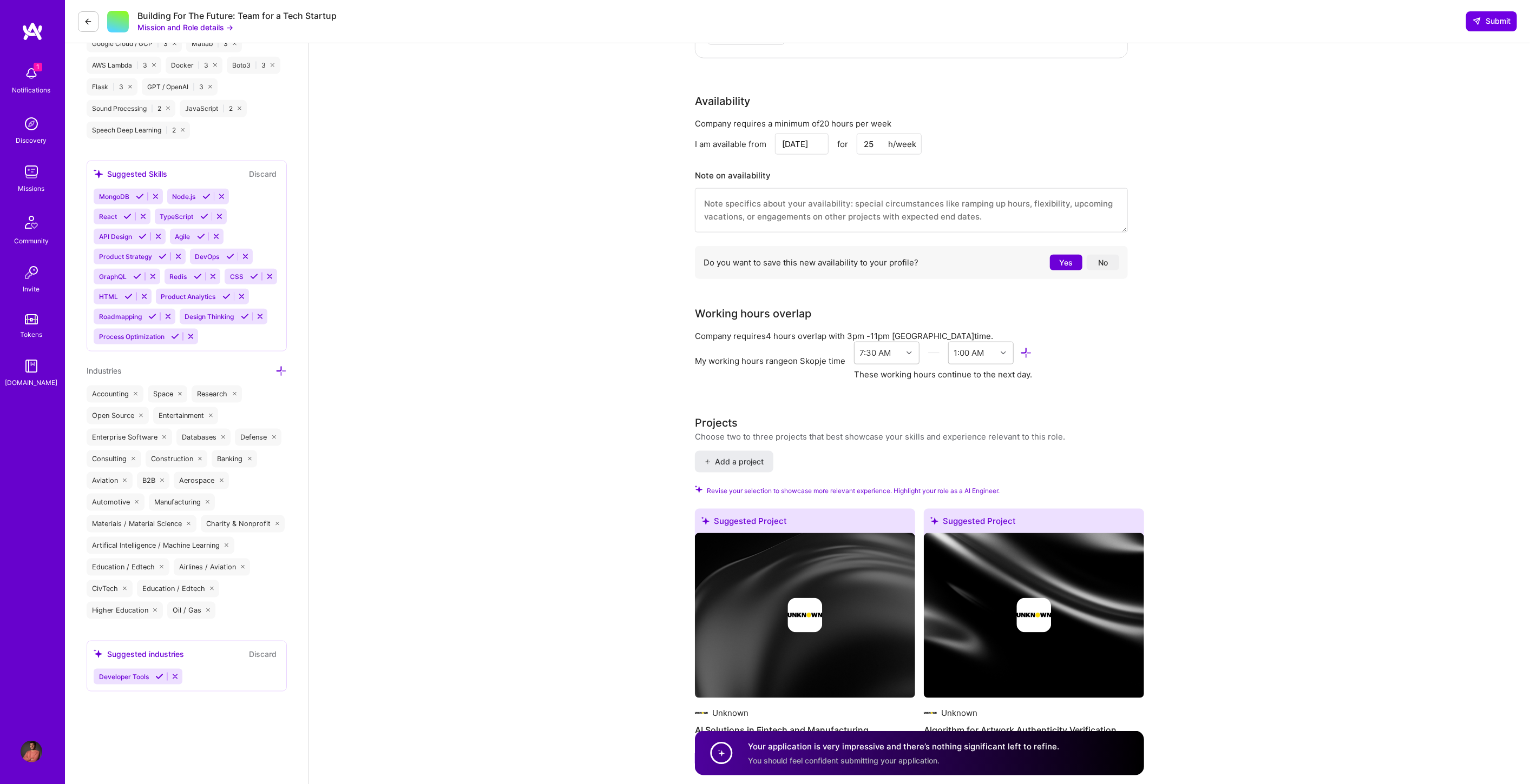
type input "25"
click at [1068, 264] on button "Yes" at bounding box center [1065, 263] width 32 height 16
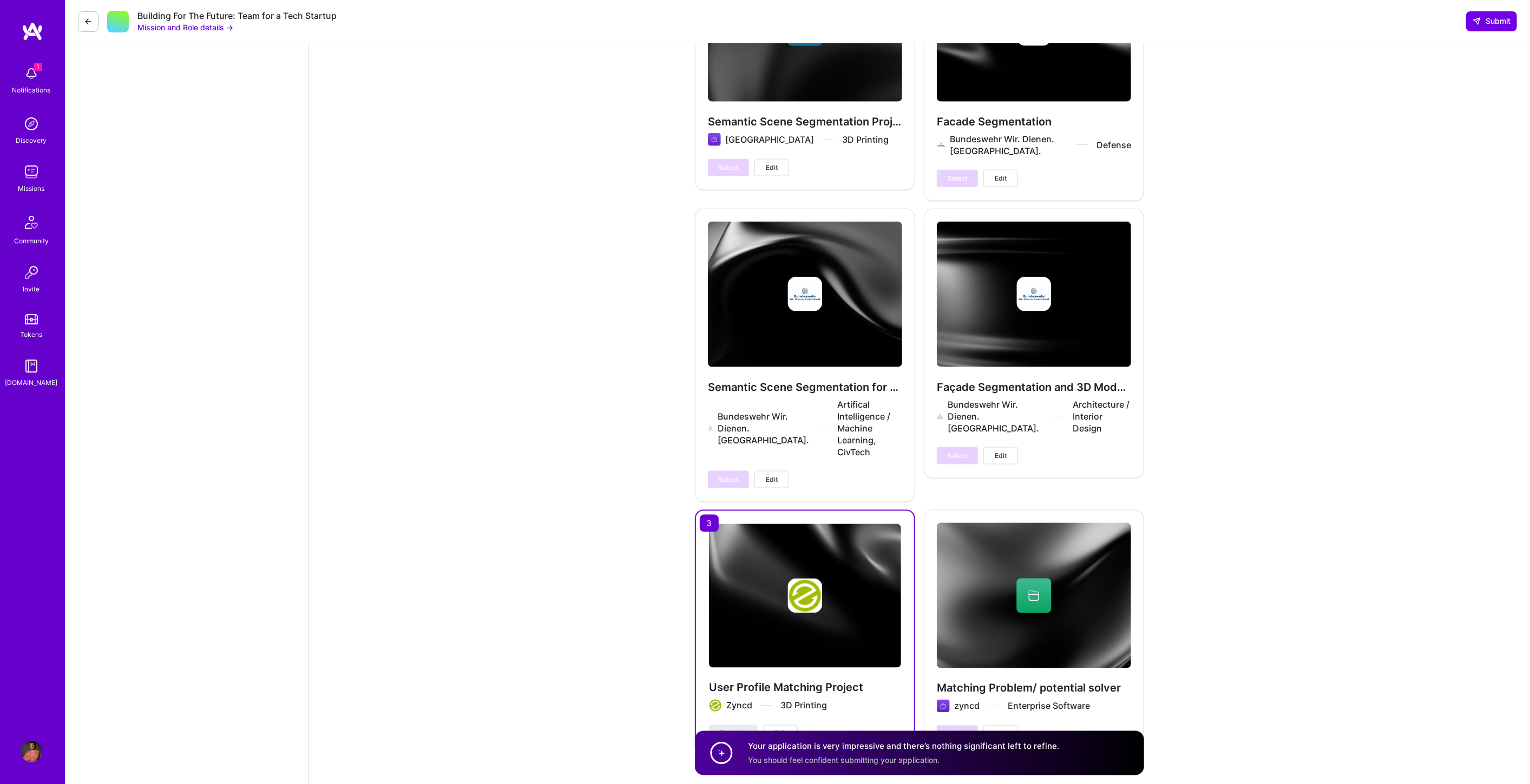
scroll to position [4959, 0]
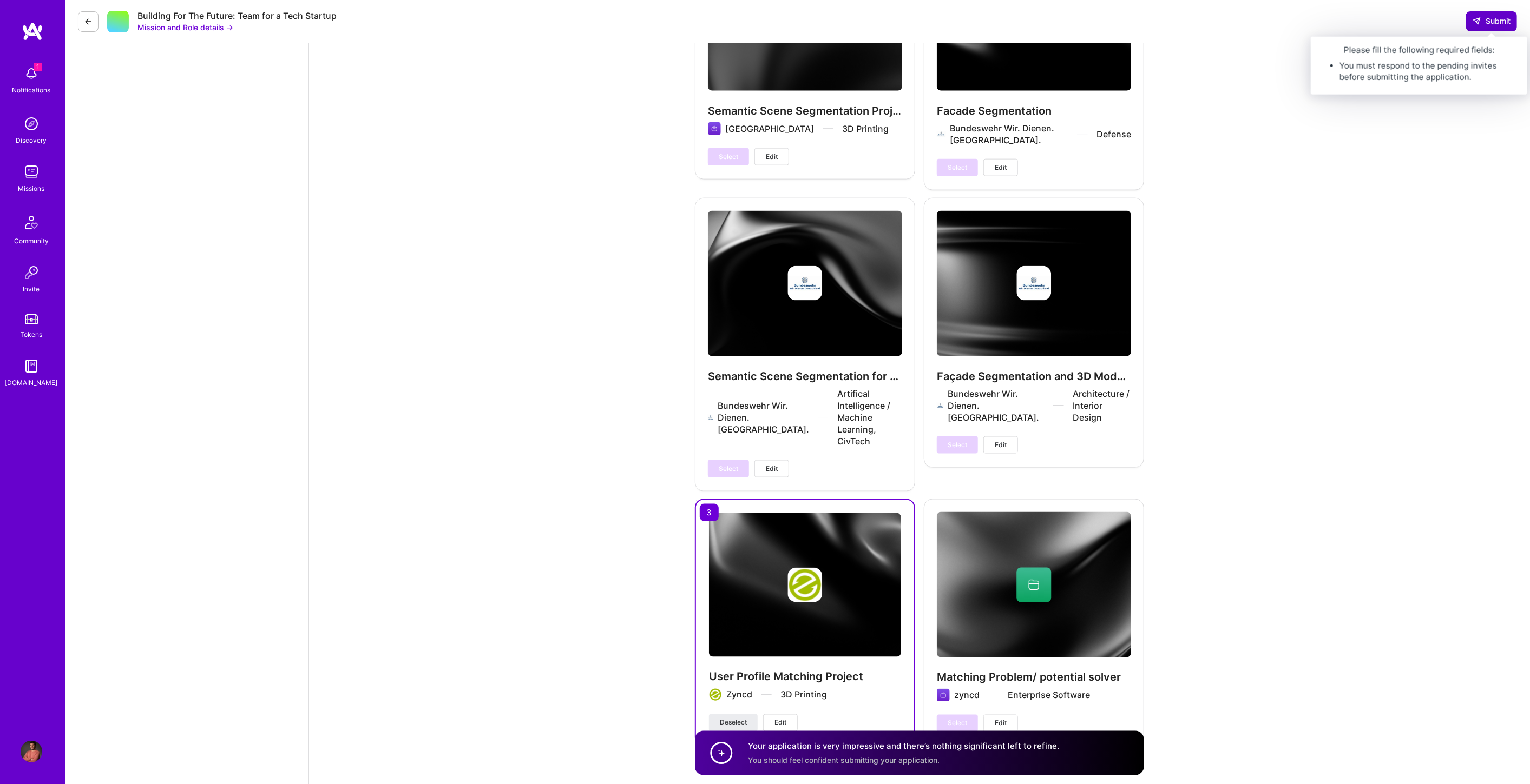
click at [1488, 16] on span "Submit" at bounding box center [1491, 21] width 38 height 11
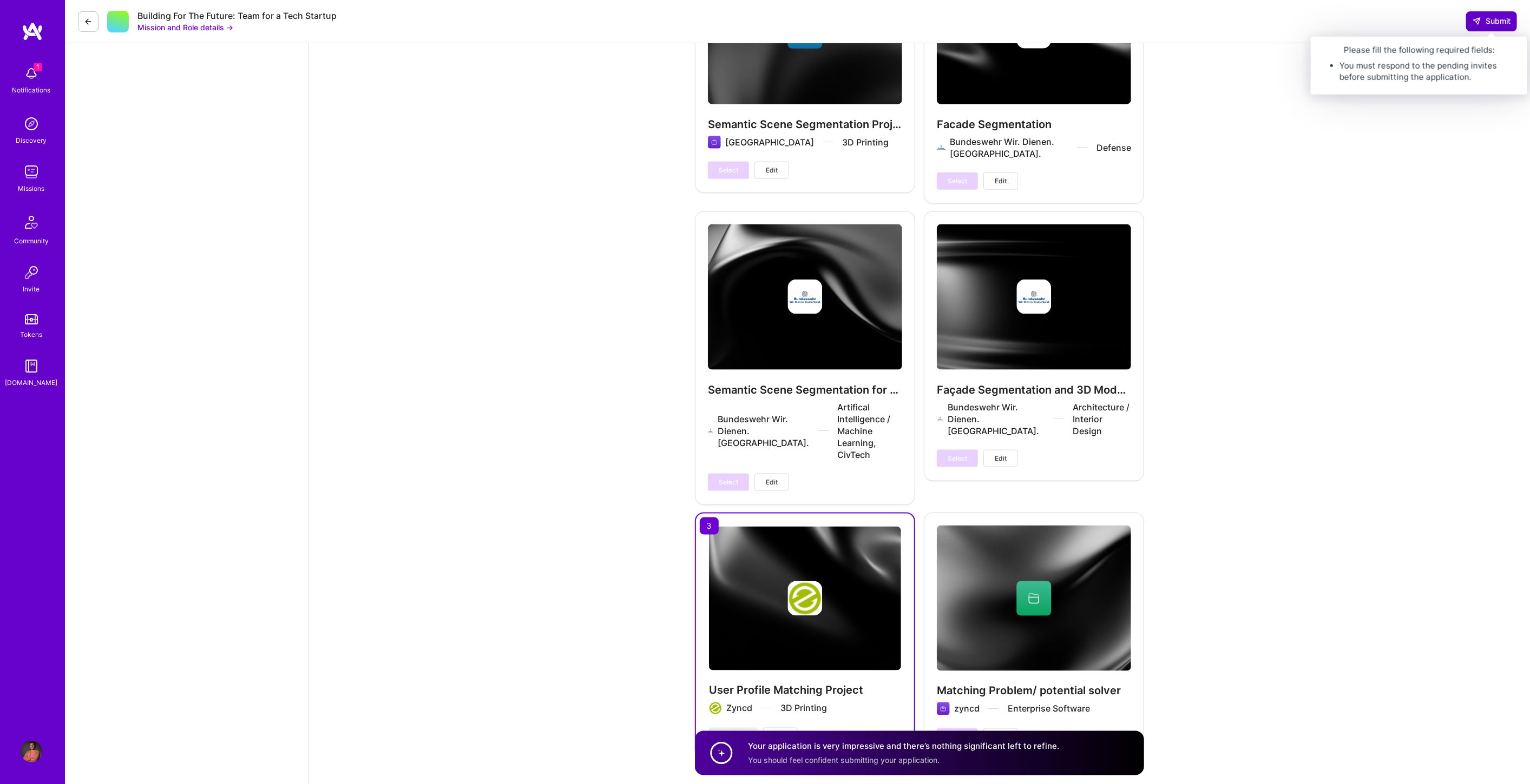
click at [1490, 16] on span "Submit" at bounding box center [1491, 21] width 38 height 11
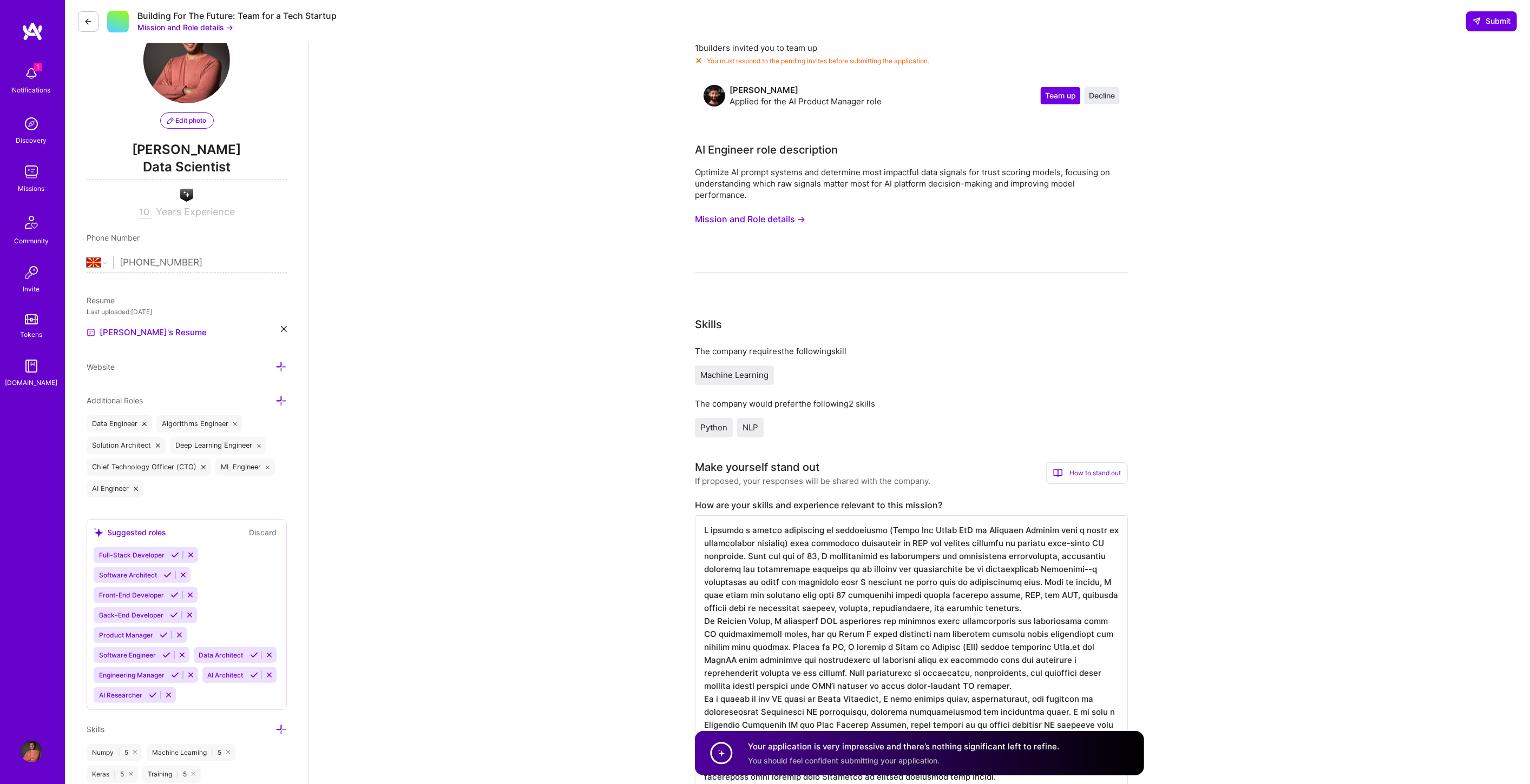
scroll to position [0, 0]
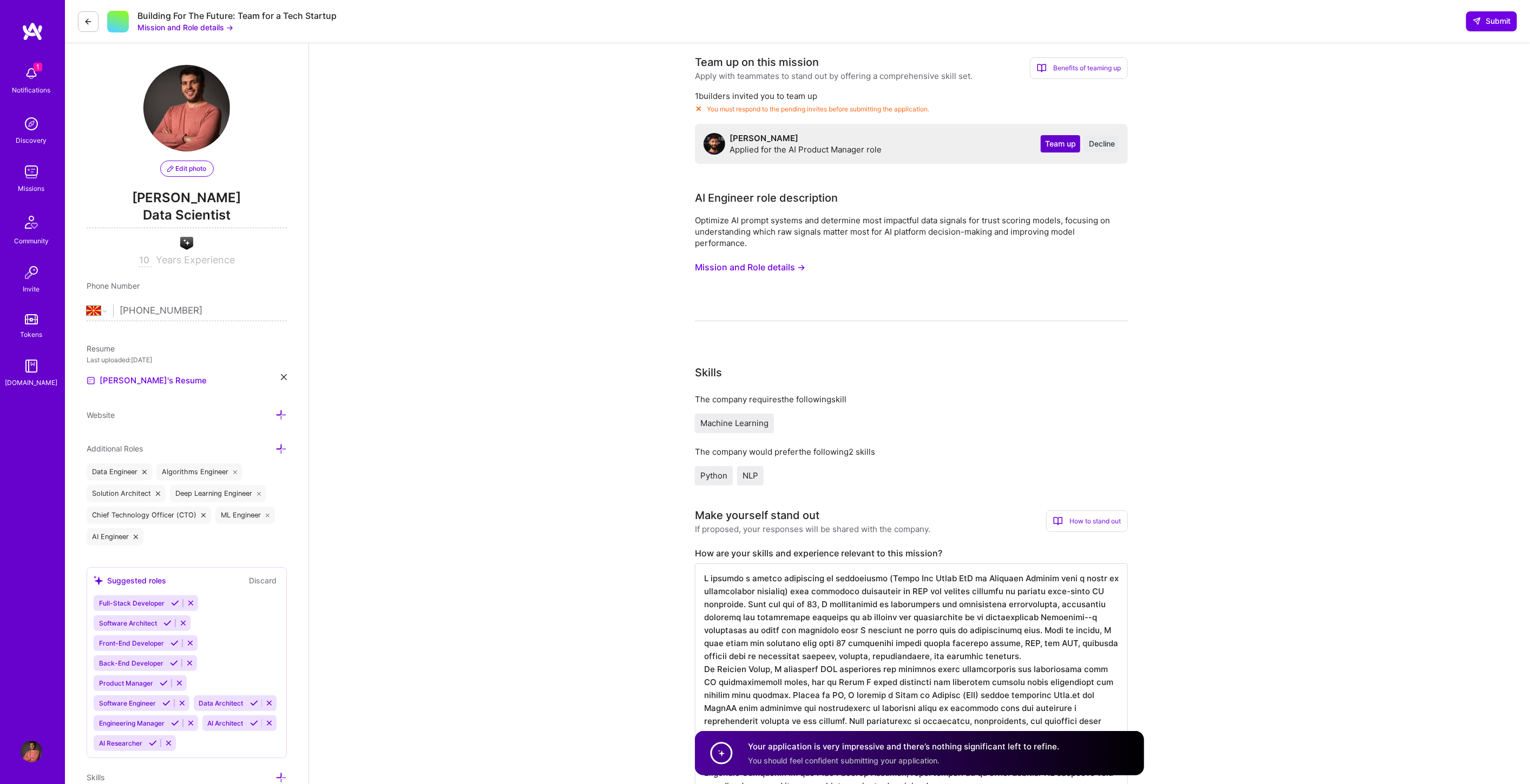
click at [1054, 140] on span "Team up" at bounding box center [1060, 144] width 31 height 11
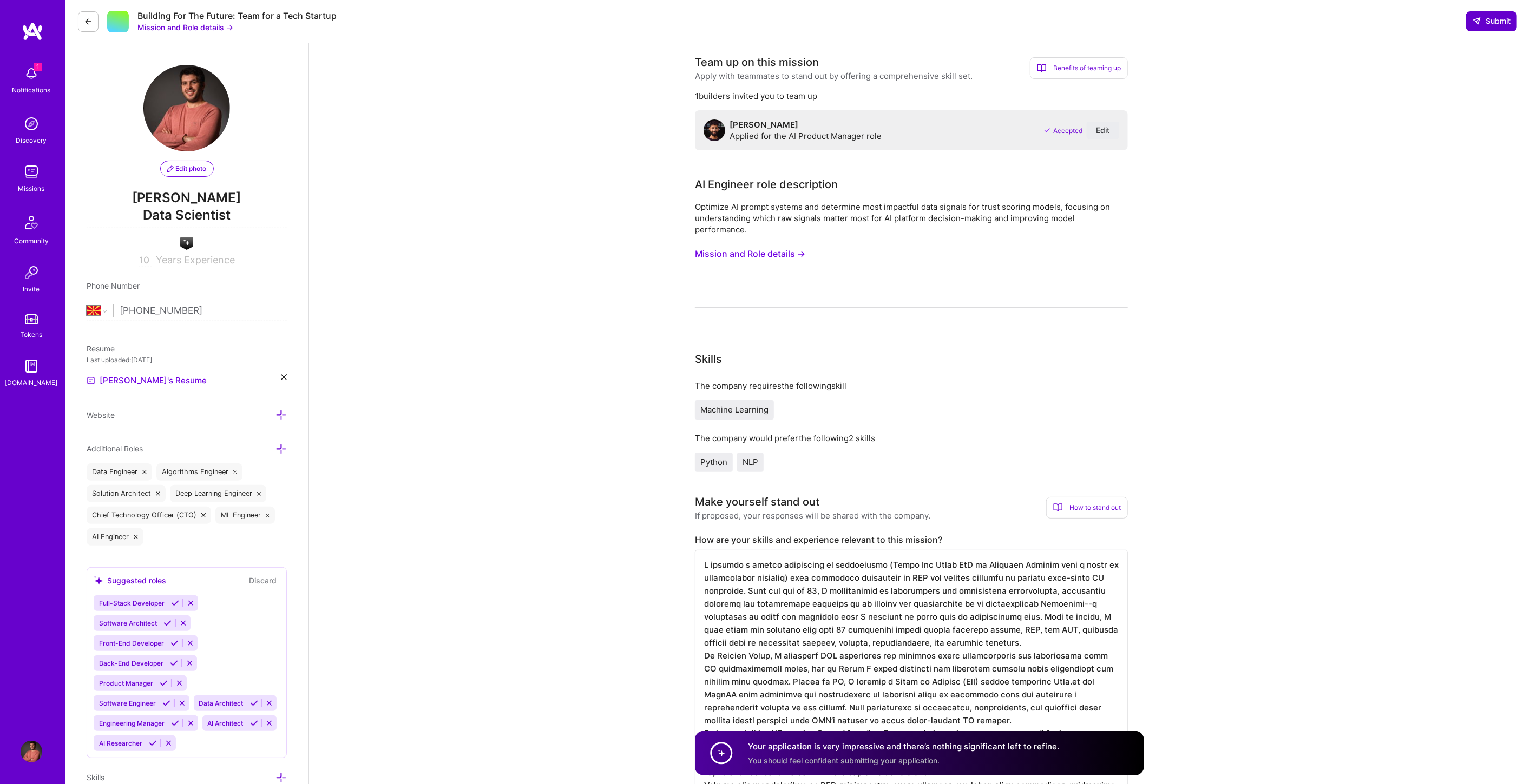
click at [1477, 14] on button "Submit" at bounding box center [1491, 20] width 51 height 20
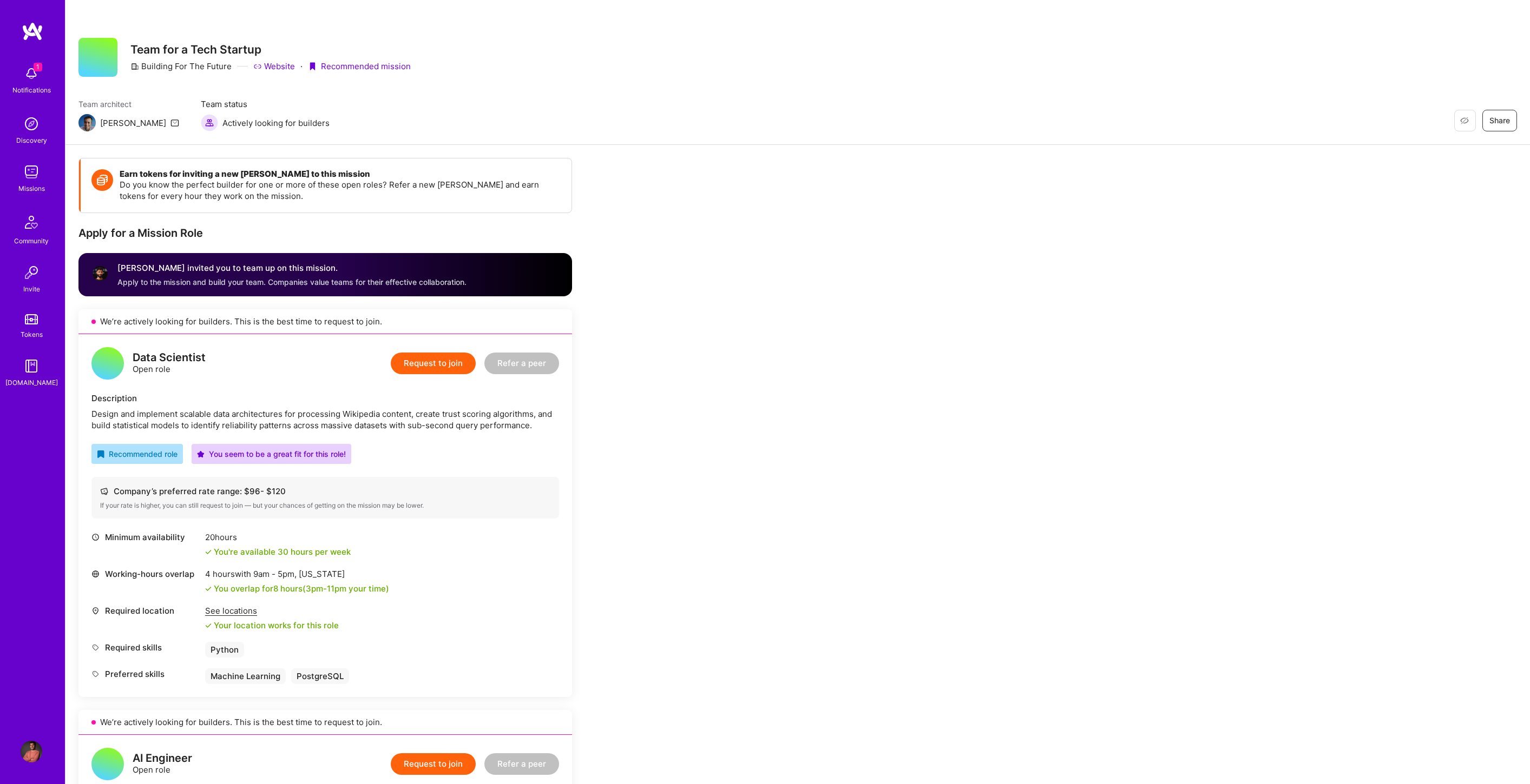
scroll to position [1519, 0]
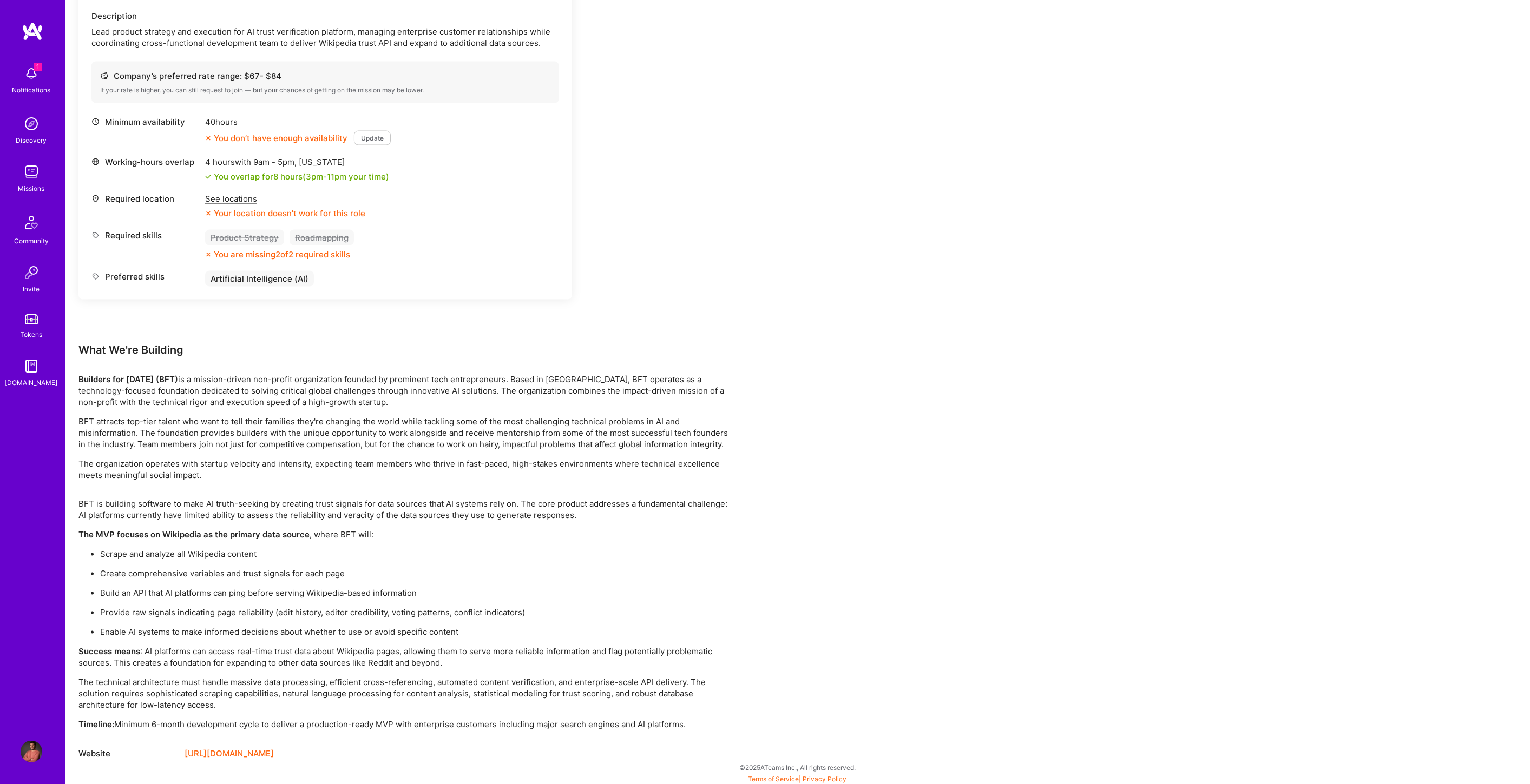
click at [196, 375] on p "Builders for [DATE] (BFT) is a mission-driven non-profit organization founded b…" at bounding box center [403, 391] width 649 height 34
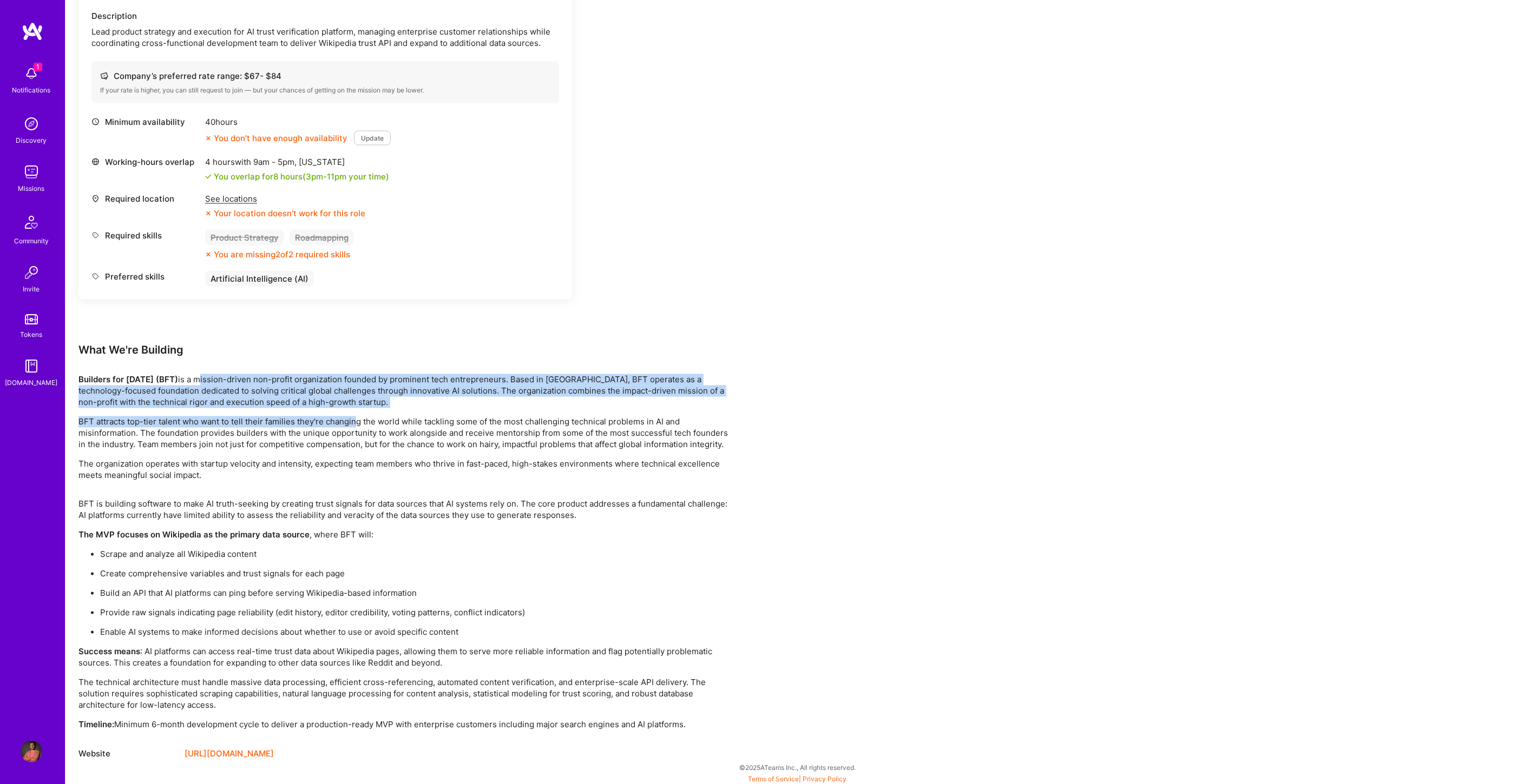
drag, startPoint x: 217, startPoint y: 375, endPoint x: 356, endPoint y: 409, distance: 143.1
click at [356, 409] on div "Builders for [DATE] (BFT) is a mission-driven non-profit organization founded b…" at bounding box center [403, 428] width 649 height 107
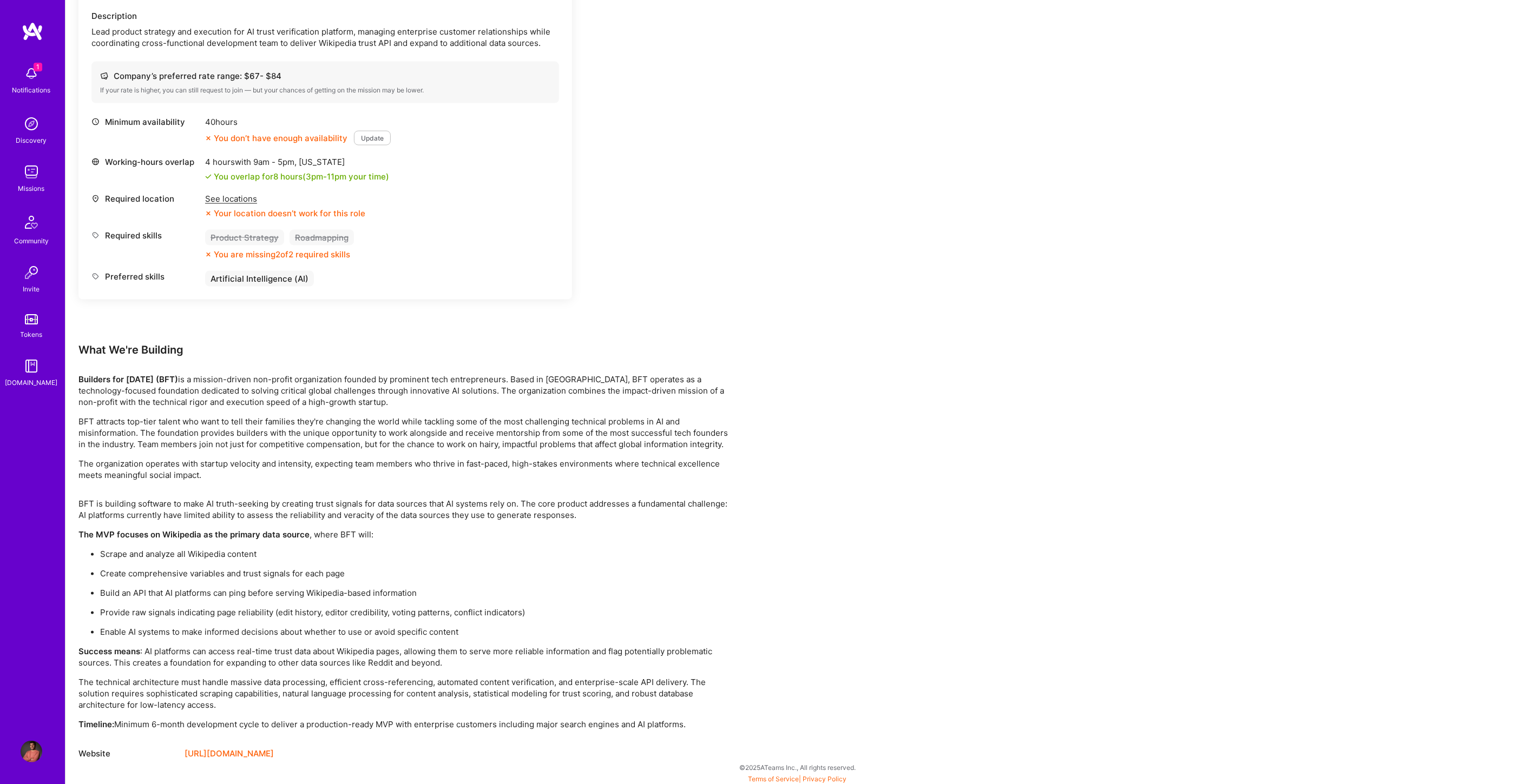
click at [480, 438] on p "BFT attracts top-tier talent who want to tell their families they're changing t…" at bounding box center [403, 433] width 649 height 34
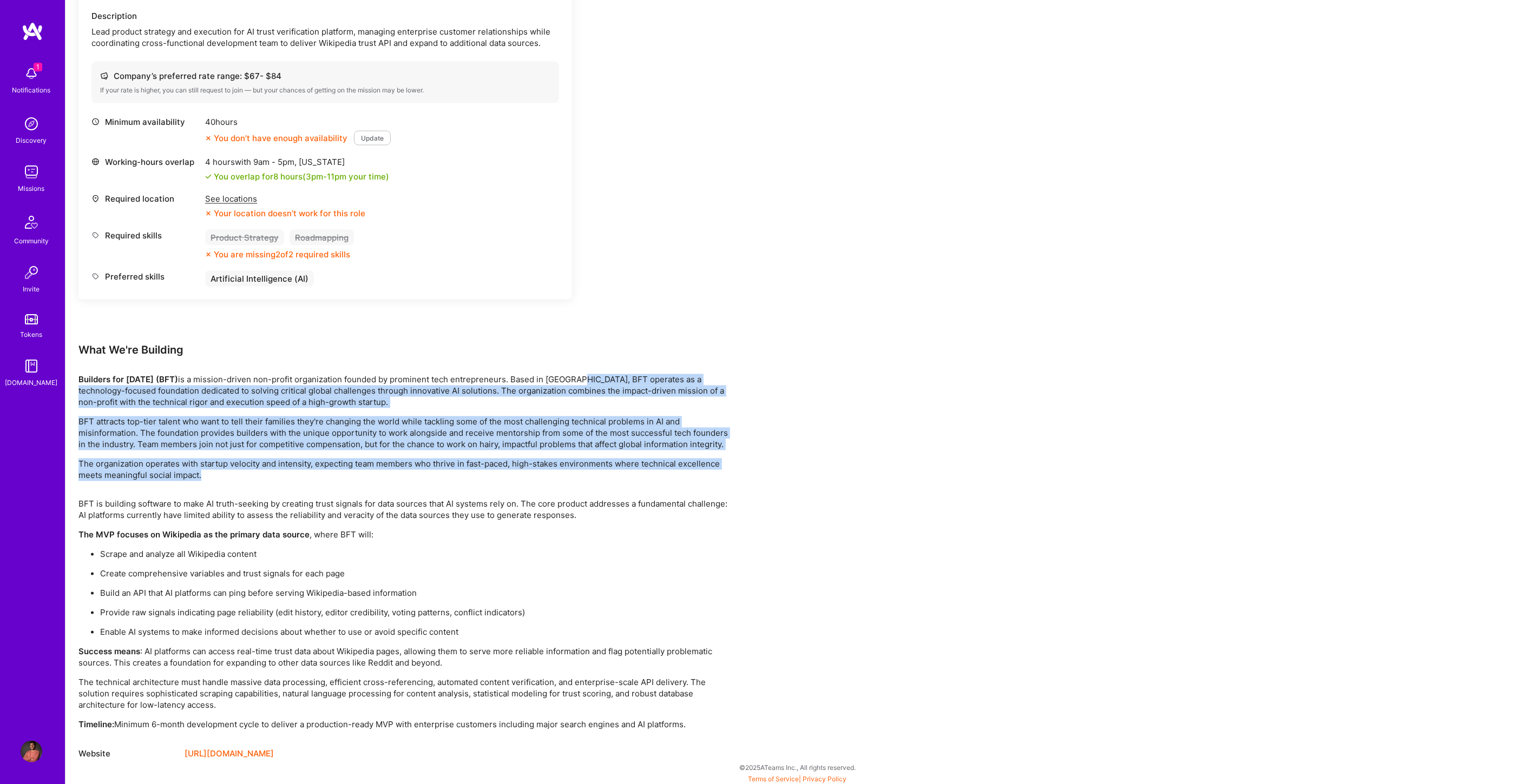
drag, startPoint x: 605, startPoint y: 378, endPoint x: 227, endPoint y: 483, distance: 392.3
click at [254, 476] on div "Builders for [DATE] (BFT) is a mission-driven non-profit organization founded b…" at bounding box center [403, 428] width 649 height 107
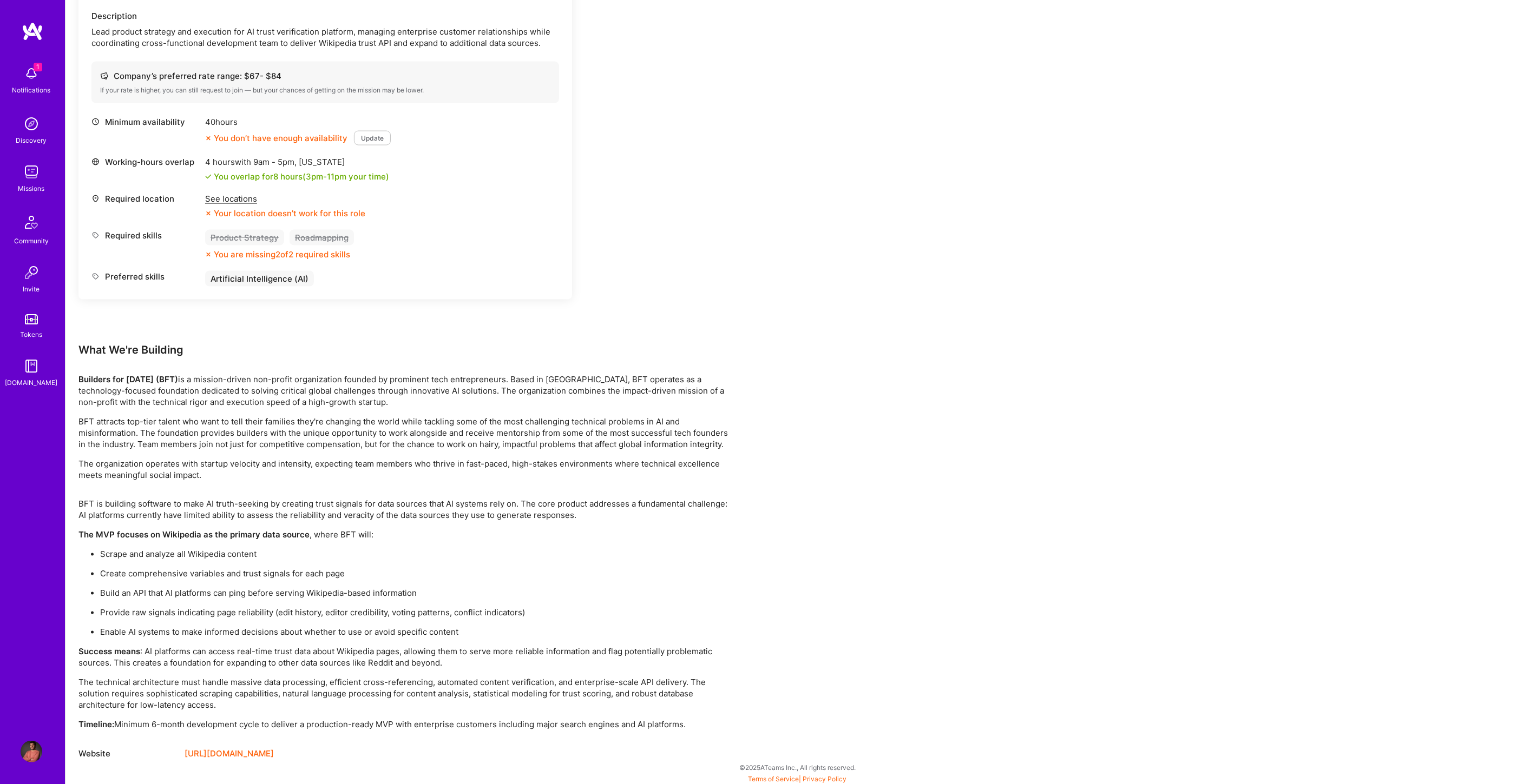
drag, startPoint x: 119, startPoint y: 533, endPoint x: 345, endPoint y: 556, distance: 227.2
click at [345, 556] on div "BFT is building software to make AI truth-seeking by creating trust signals for…" at bounding box center [403, 614] width 649 height 232
